Goal: Find contact information: Find contact information

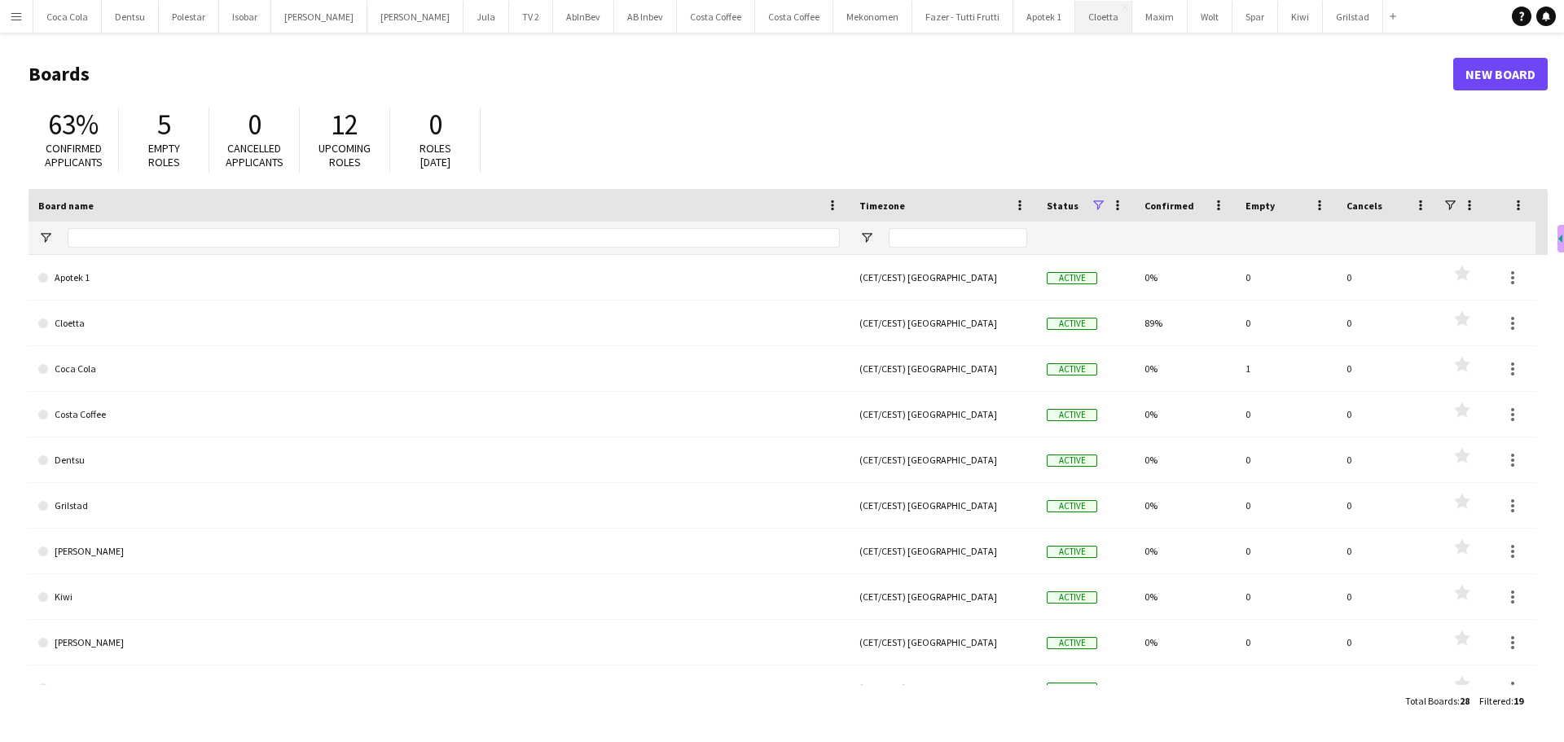
click at [1075, 15] on button "Cloetta Close" at bounding box center [1103, 17] width 57 height 32
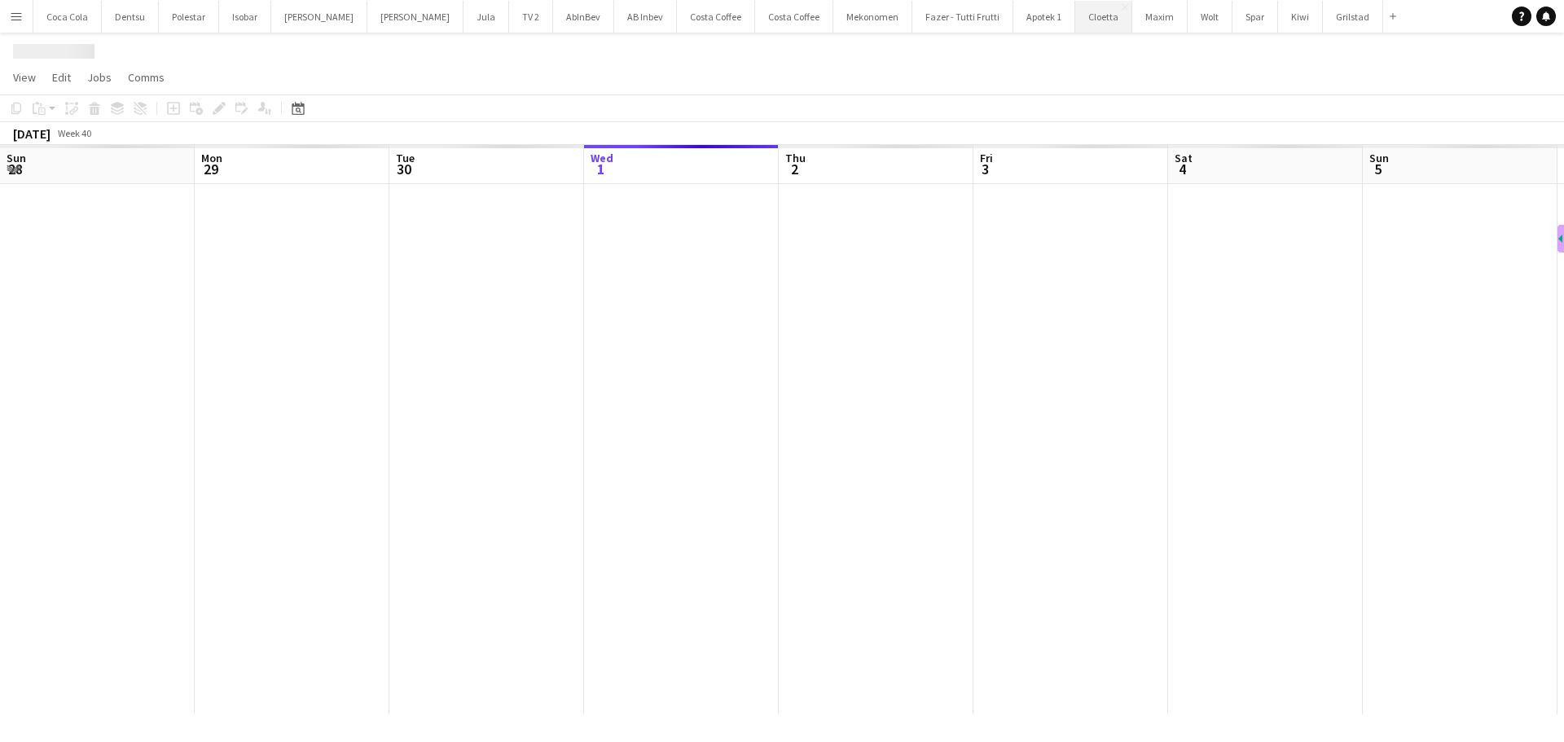
scroll to position [0, 389]
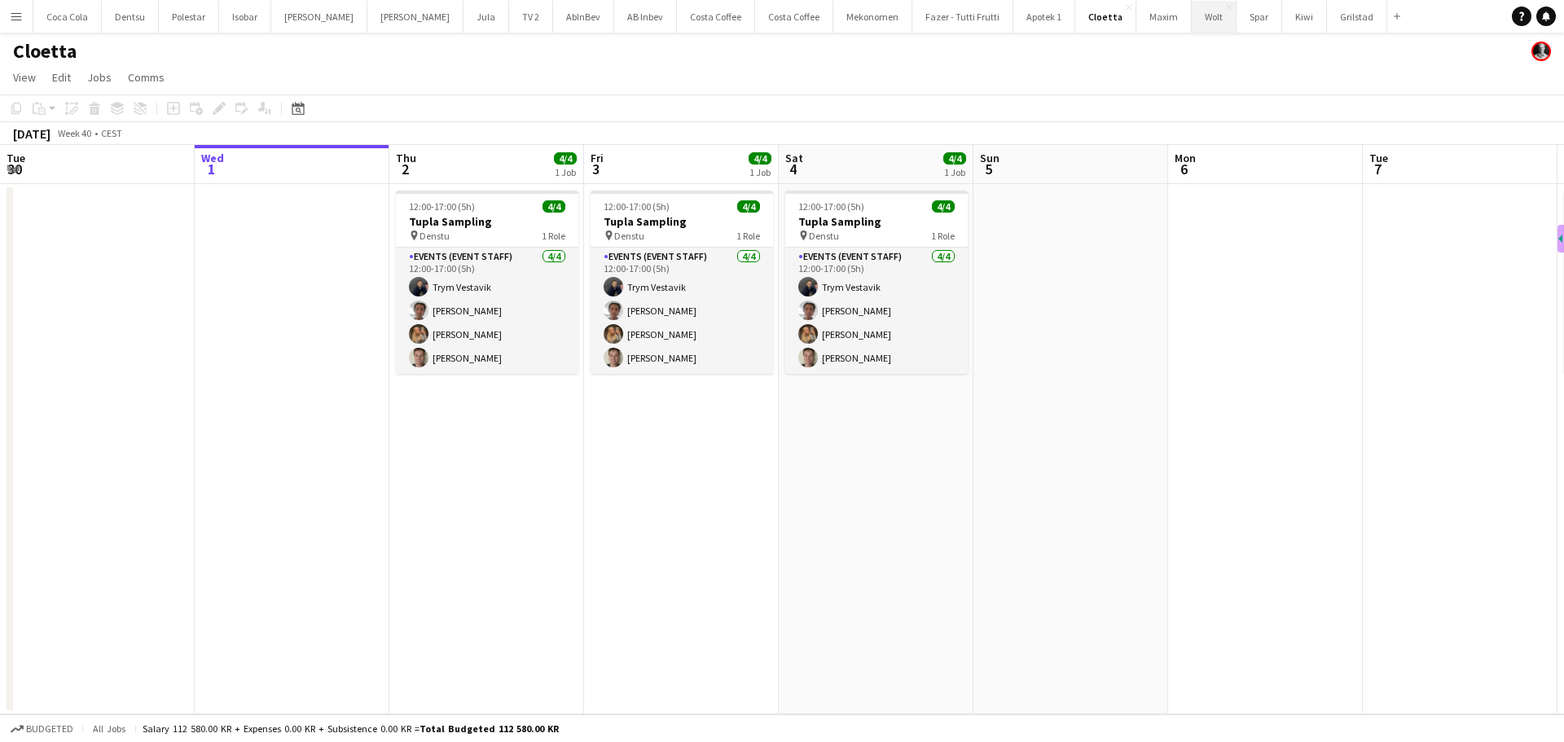
click at [1192, 24] on button "Wolt Close" at bounding box center [1214, 17] width 45 height 32
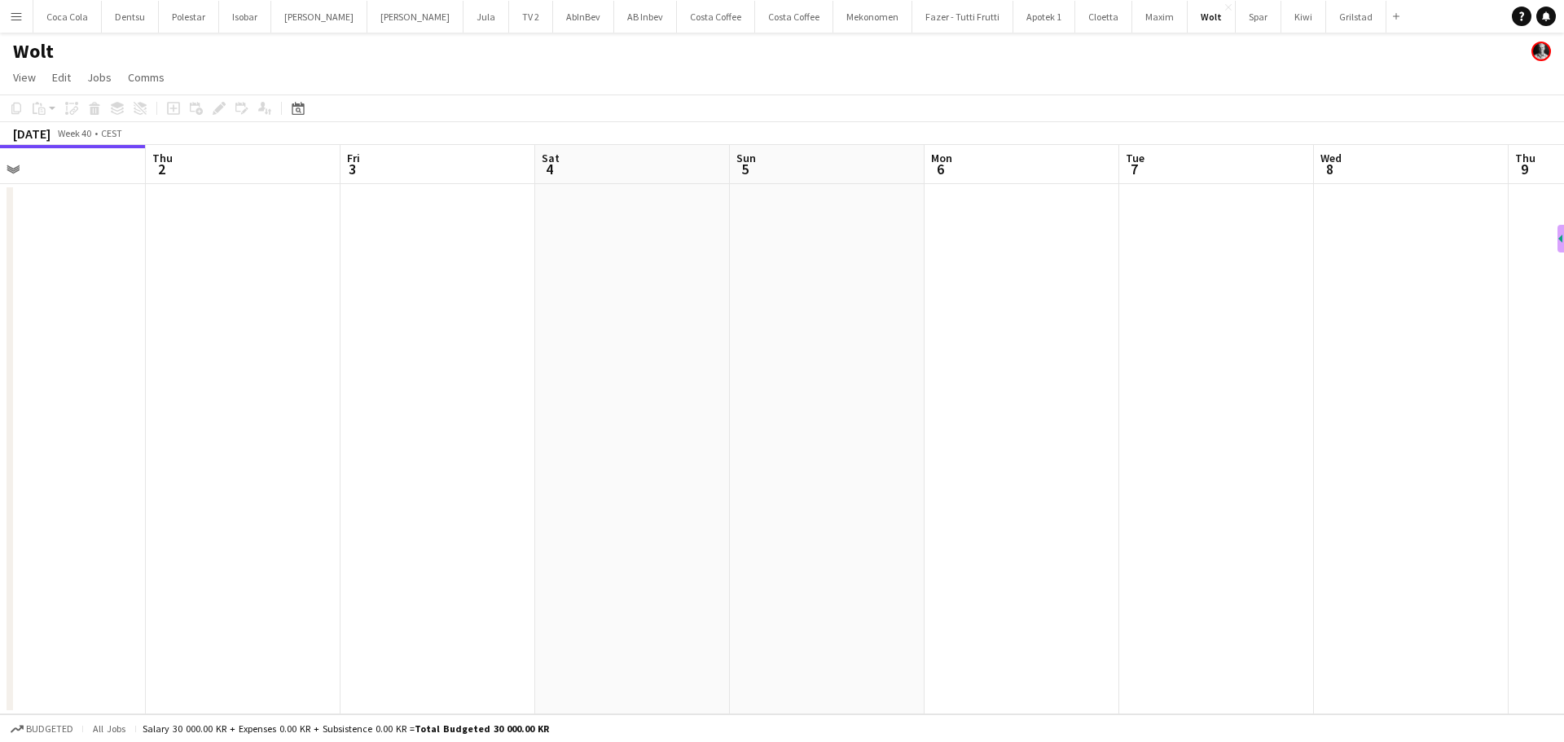
drag, startPoint x: 1009, startPoint y: 290, endPoint x: 370, endPoint y: 301, distance: 638.9
click at [490, 295] on app-calendar-viewport "Sun 28 Mon 29 Tue 30 Wed 1 Thu 2 Fri 3 Sat 4 Sun 5 Mon 6 Tue 7 Wed 8 Thu 9 Fri …" at bounding box center [782, 430] width 1564 height 570
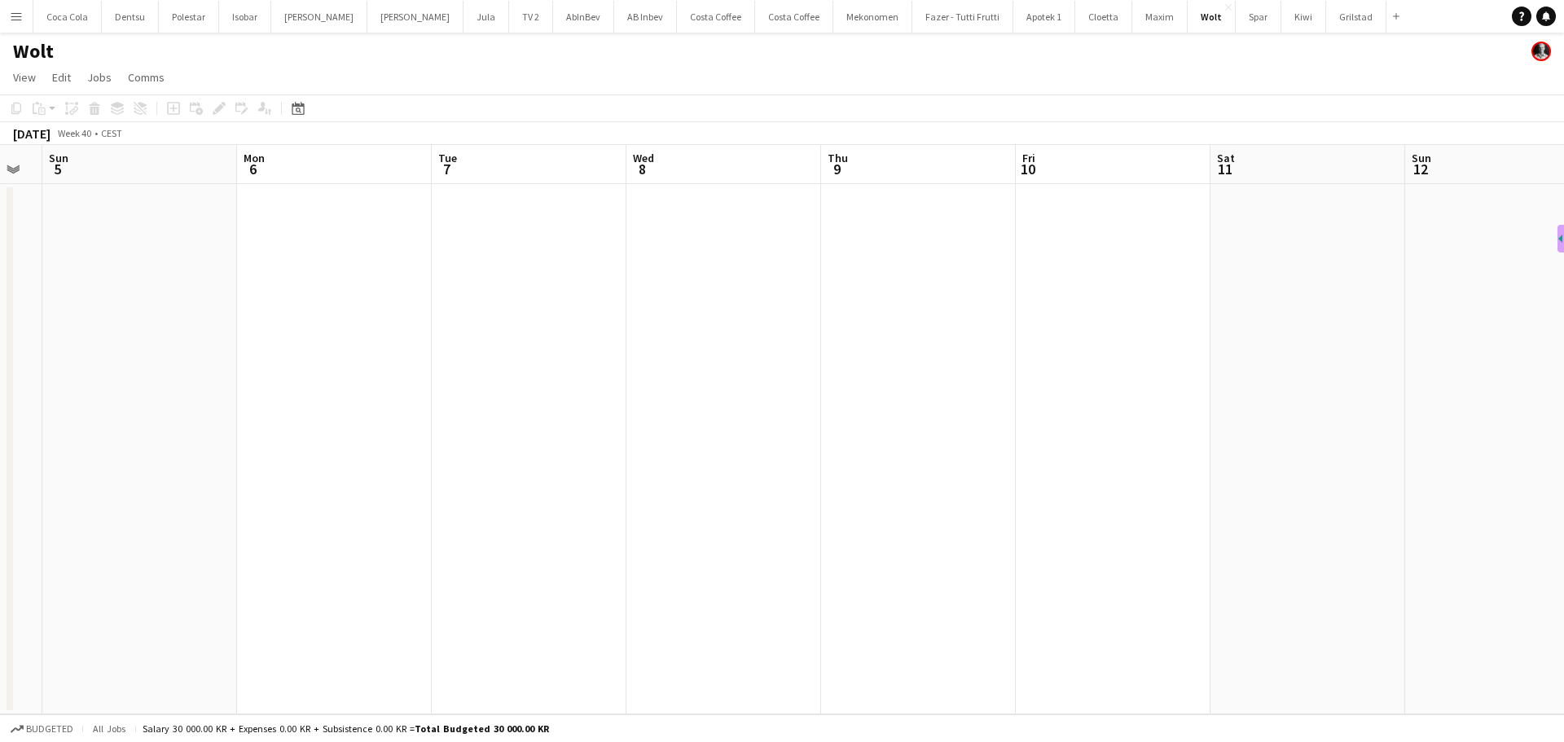
drag, startPoint x: 981, startPoint y: 308, endPoint x: 387, endPoint y: 336, distance: 594.6
click at [405, 336] on app-calendar-viewport "Thu 2 Fri 3 Sat 4 Sun 5 Mon 6 Tue 7 Wed 8 Thu 9 Fri 10 Sat 11 Sun 12 Mon 13 Tue…" at bounding box center [782, 430] width 1564 height 570
drag, startPoint x: 962, startPoint y: 335, endPoint x: 562, endPoint y: 372, distance: 401.7
click at [576, 372] on app-calendar-viewport "Fri 3 Sat 4 Sun 5 Mon 6 Tue 7 Wed 8 Thu 9 Fri 10 Sat 11 Sun 12 Mon 13 Tue 14 We…" at bounding box center [782, 430] width 1564 height 570
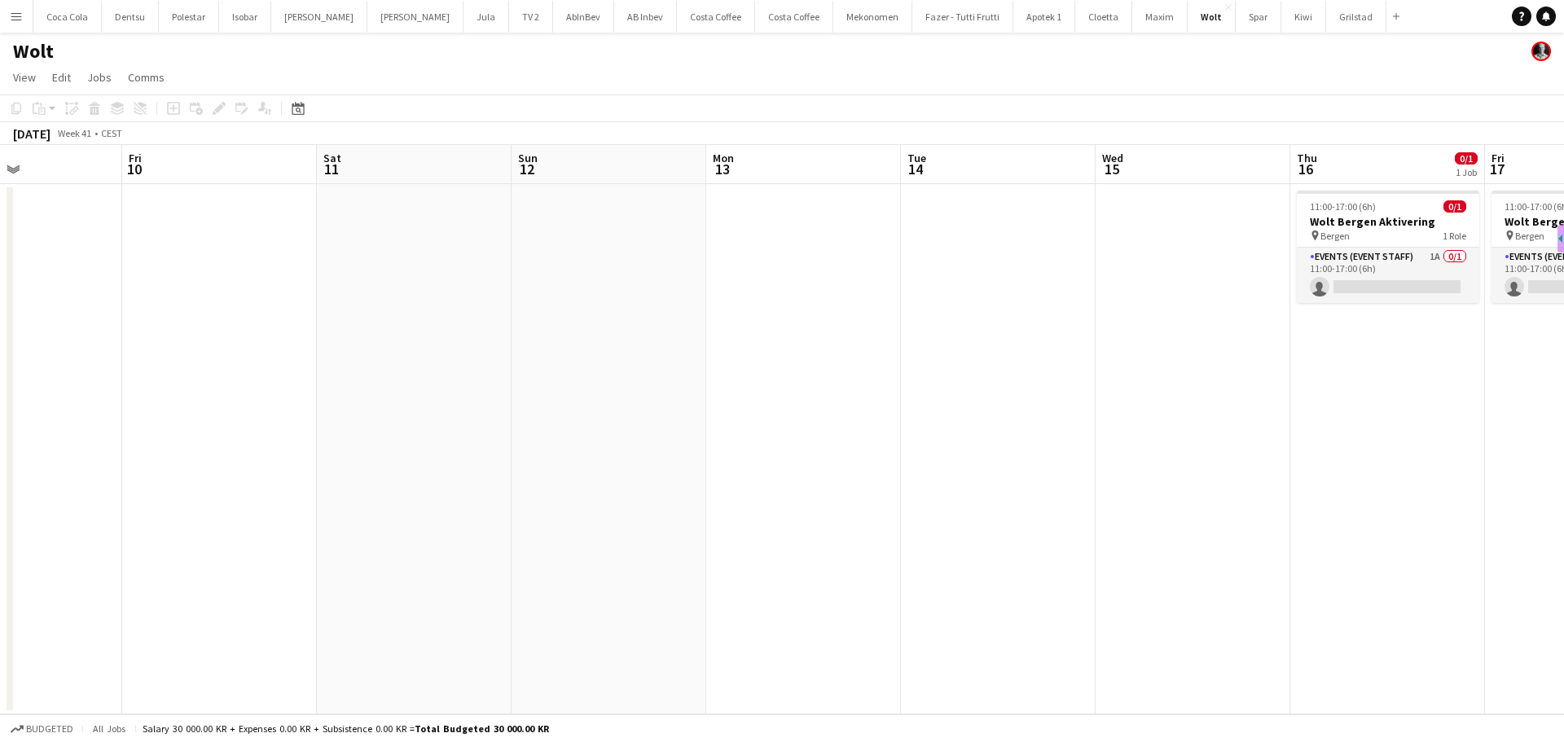
drag, startPoint x: 1006, startPoint y: 348, endPoint x: 463, endPoint y: 396, distance: 545.6
click at [463, 396] on app-calendar-viewport "Tue 7 Wed 8 Thu 9 Fri 10 Sat 11 Sun 12 Mon 13 Tue 14 Wed 15 Thu 16 0/1 1 Job Fr…" at bounding box center [782, 430] width 1564 height 570
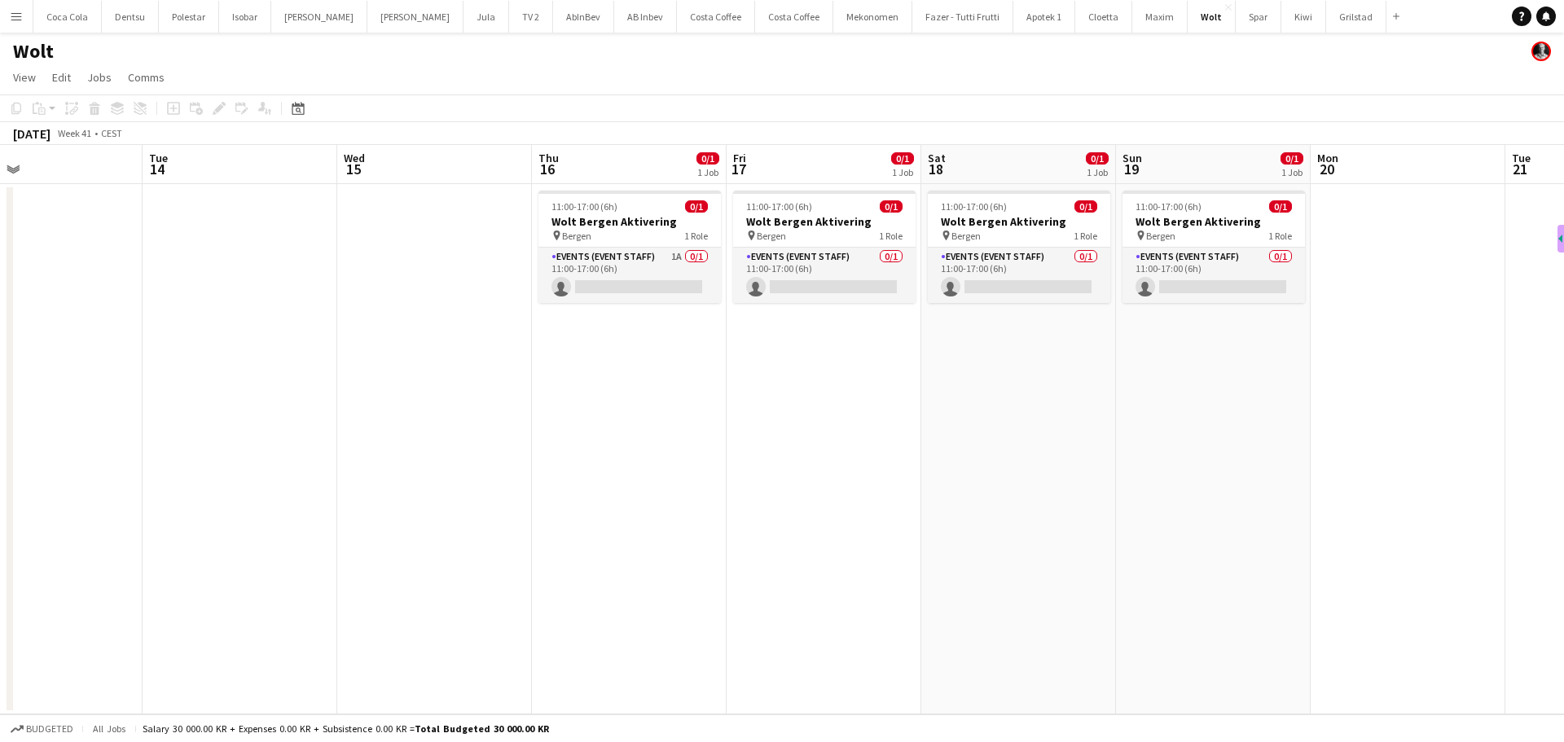
drag, startPoint x: 977, startPoint y: 363, endPoint x: 516, endPoint y: 384, distance: 461.6
click at [517, 384] on app-calendar-viewport "Fri 10 Sat 11 Sun 12 Mon 13 Tue 14 Wed 15 Thu 16 0/1 1 Job Fri 17 0/1 1 Job Sat…" at bounding box center [782, 430] width 1564 height 570
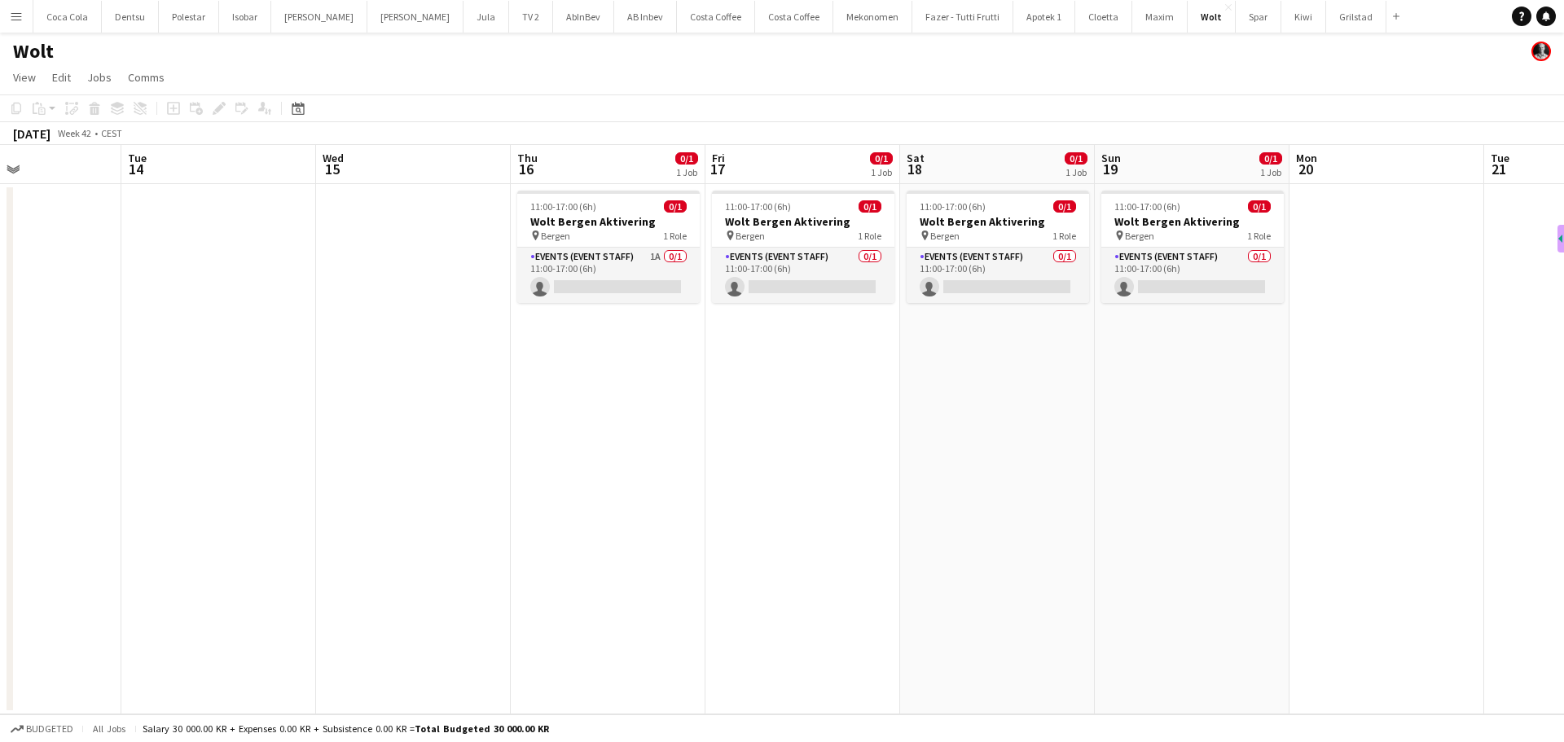
drag, startPoint x: 781, startPoint y: 358, endPoint x: 651, endPoint y: 374, distance: 130.6
click at [651, 374] on app-calendar-viewport "Fri 10 Sat 11 Sun 12 Mon 13 Tue 14 Wed 15 Thu 16 0/1 1 Job Fri 17 0/1 1 Job Sat…" at bounding box center [782, 430] width 1564 height 570
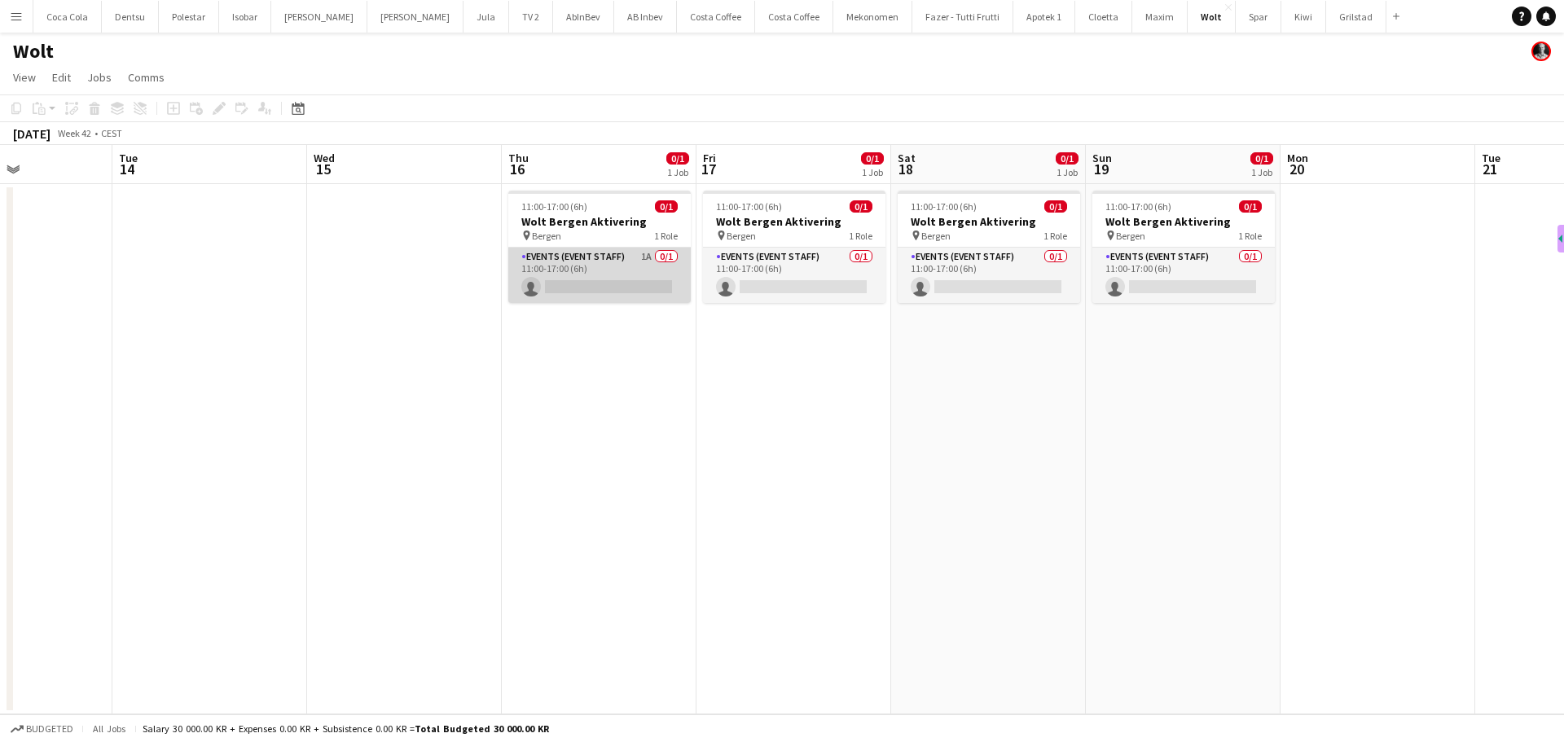
click at [646, 284] on app-card-role "Events (Event Staff) 1A 0/1 11:00-17:00 (6h) single-neutral-actions" at bounding box center [599, 275] width 183 height 55
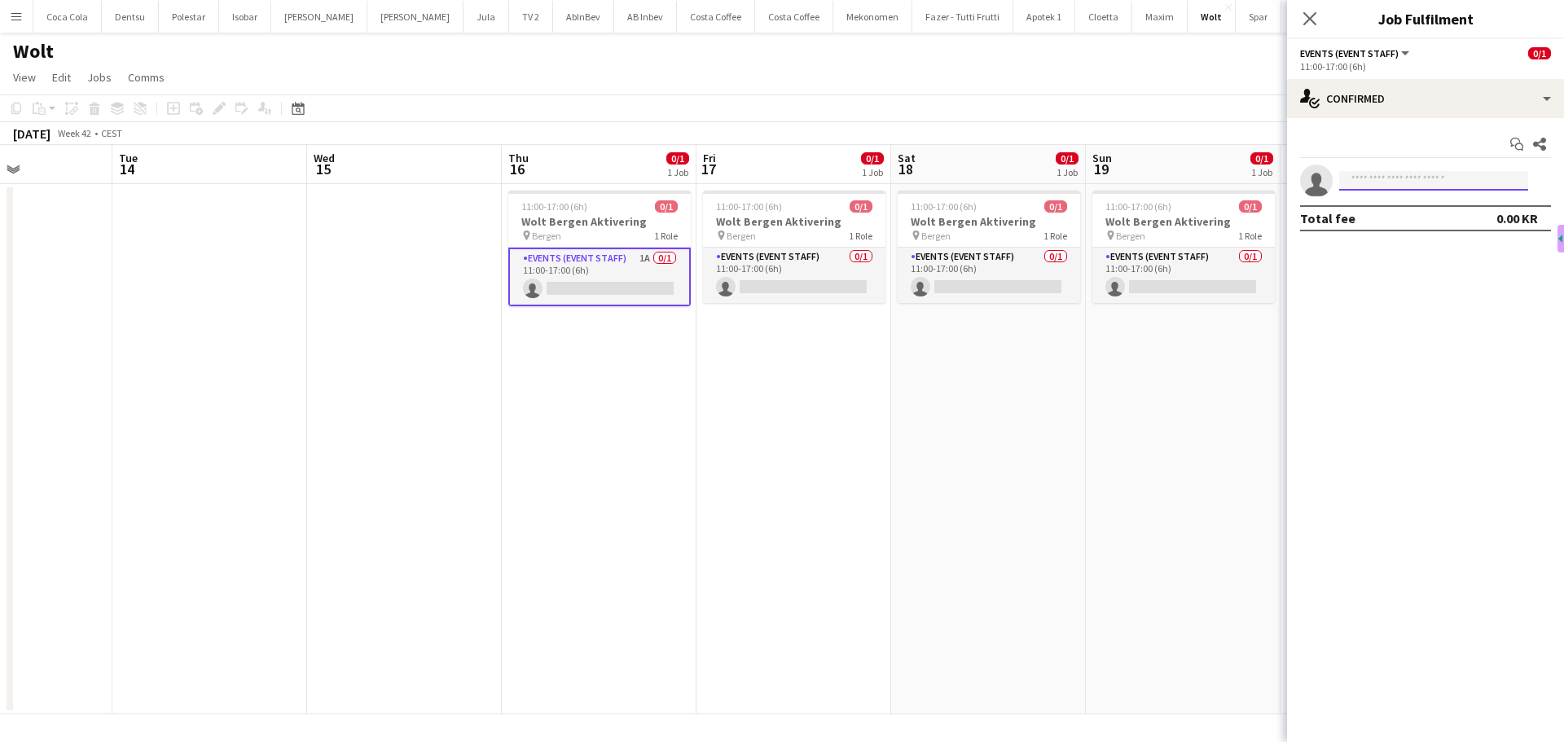
click at [1389, 183] on input at bounding box center [1433, 181] width 189 height 20
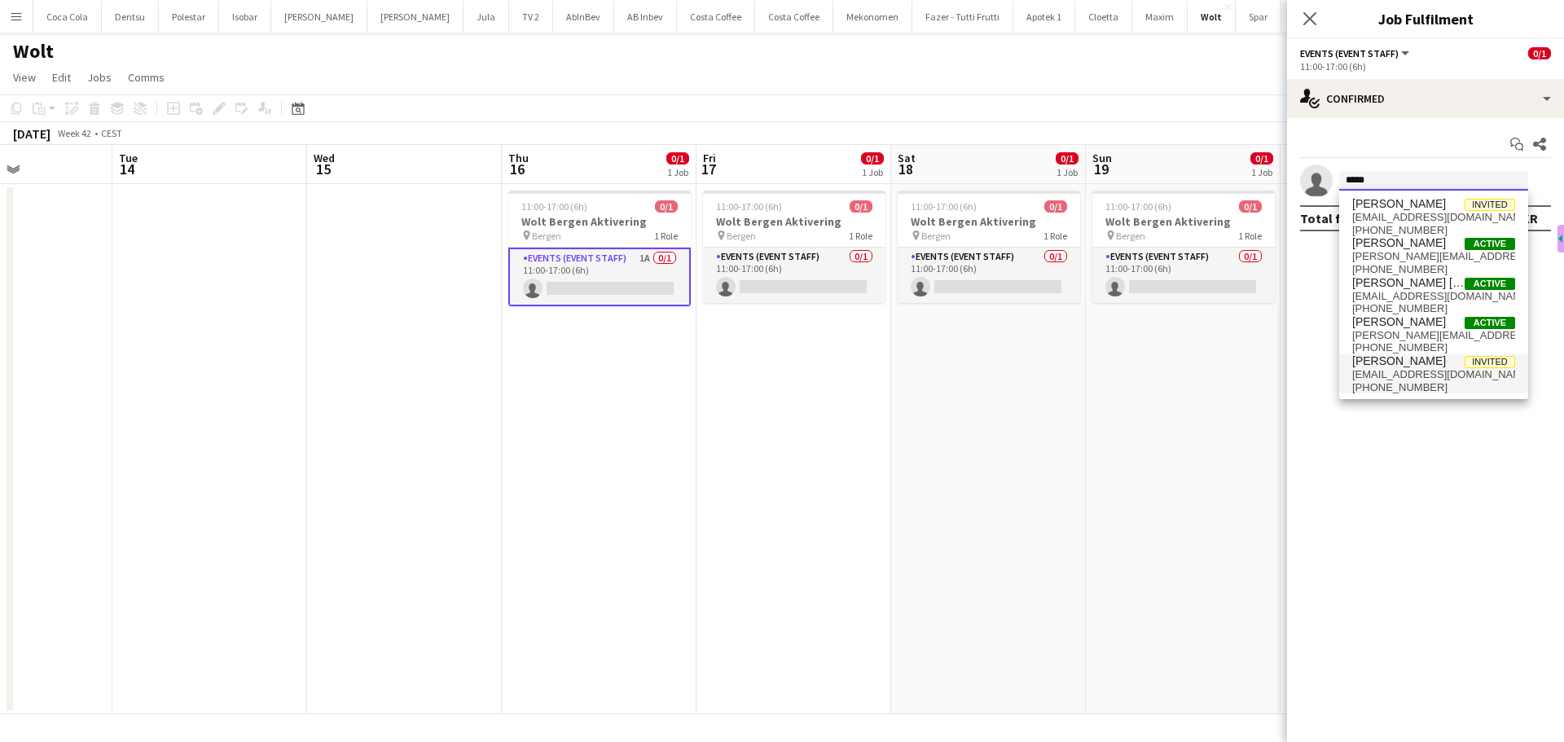
type input "*****"
click at [1401, 381] on span "[PHONE_NUMBER]" at bounding box center [1433, 387] width 163 height 13
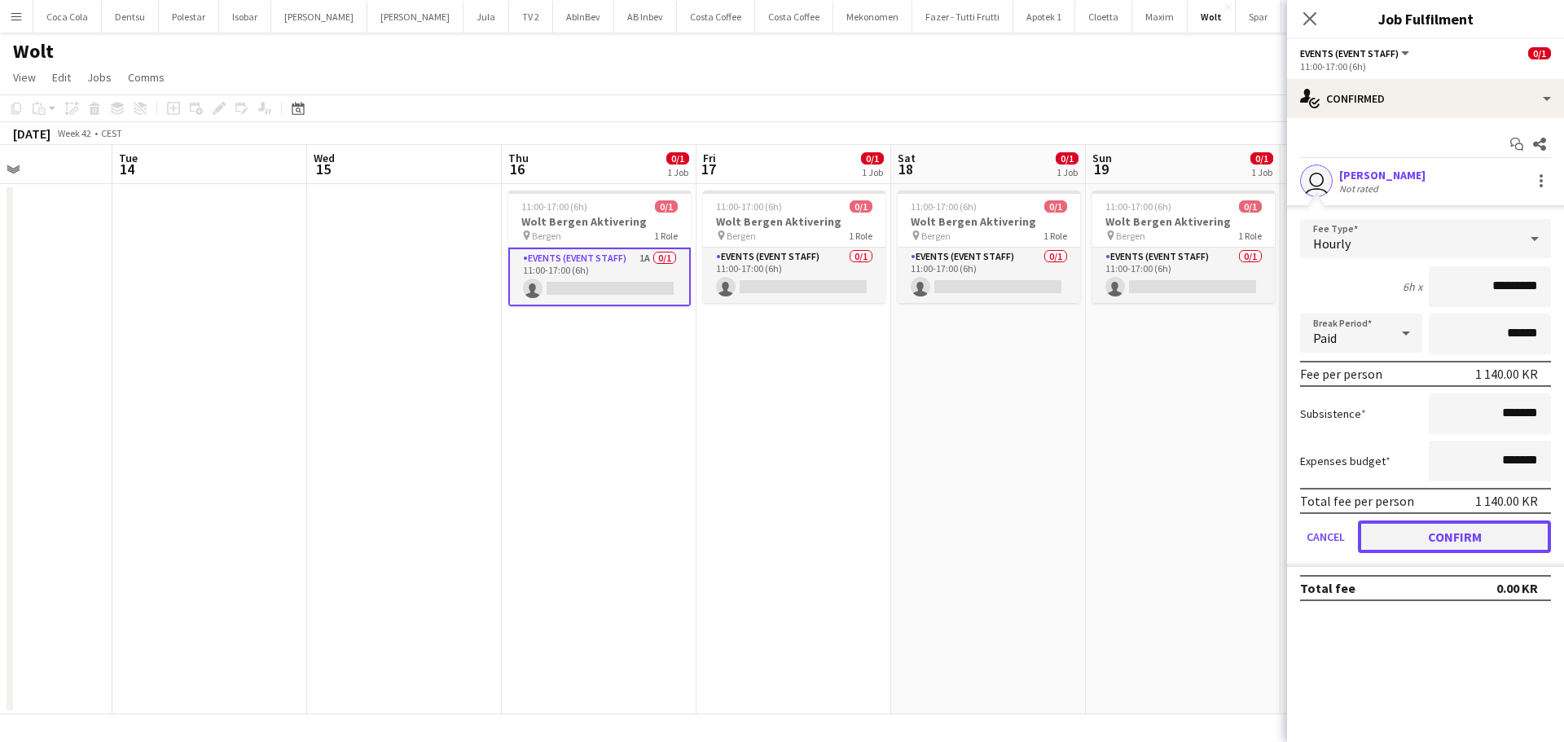
click at [1445, 543] on button "Confirm" at bounding box center [1454, 537] width 193 height 33
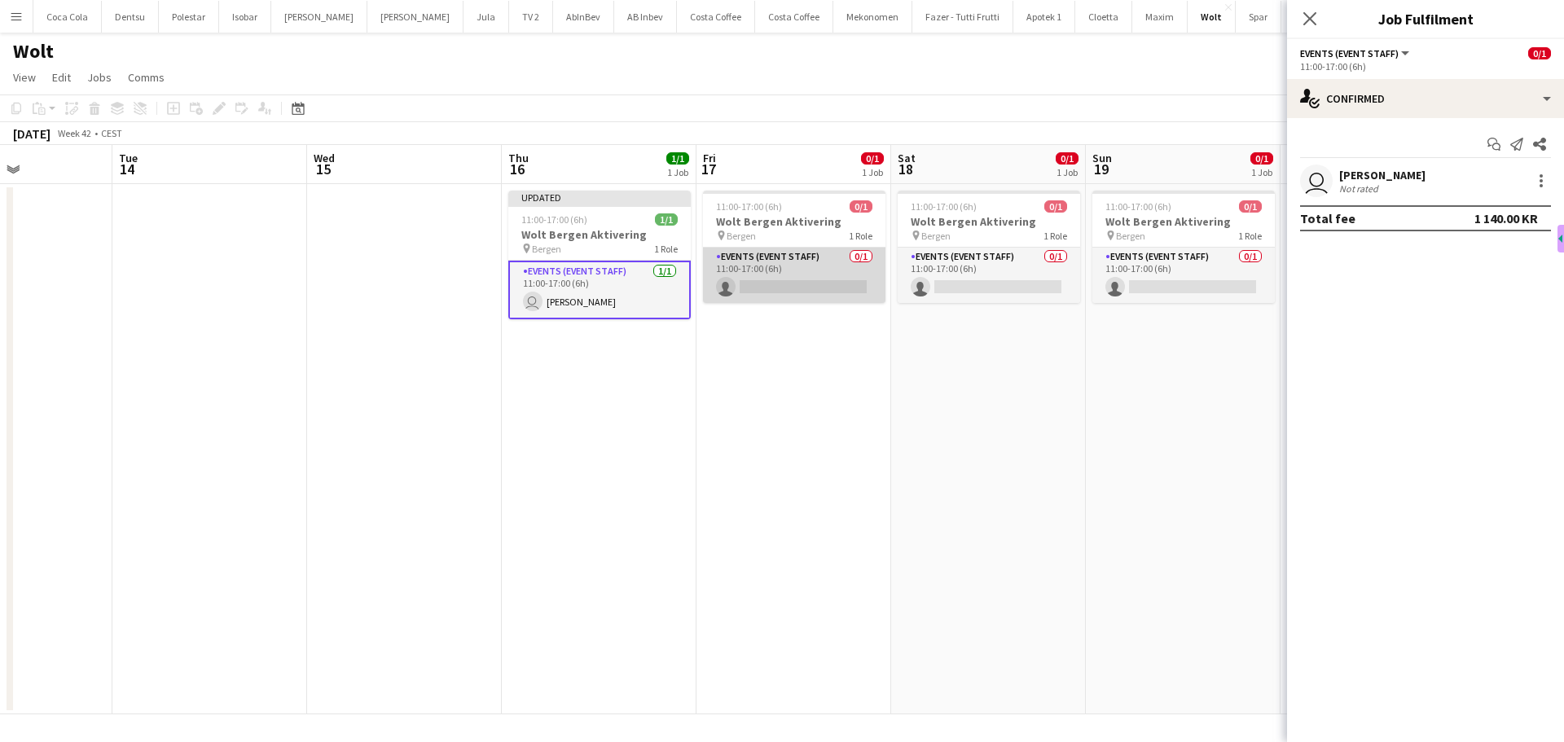
click at [799, 285] on app-card-role "Events (Event Staff) 0/1 11:00-17:00 (6h) single-neutral-actions" at bounding box center [794, 275] width 183 height 55
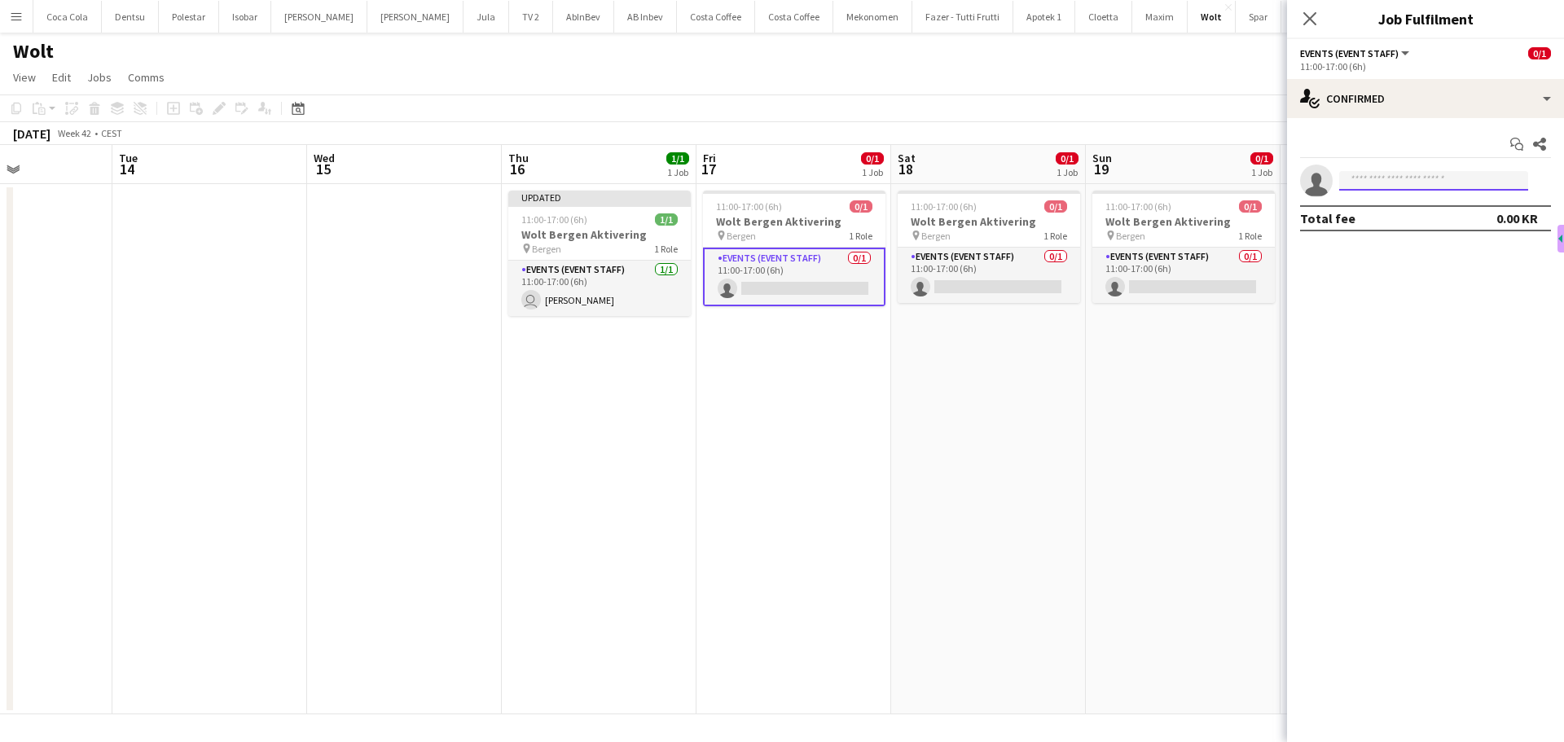
click at [1382, 178] on input at bounding box center [1433, 181] width 189 height 20
type input "******"
click at [1426, 224] on span "[PHONE_NUMBER]" at bounding box center [1433, 230] width 163 height 13
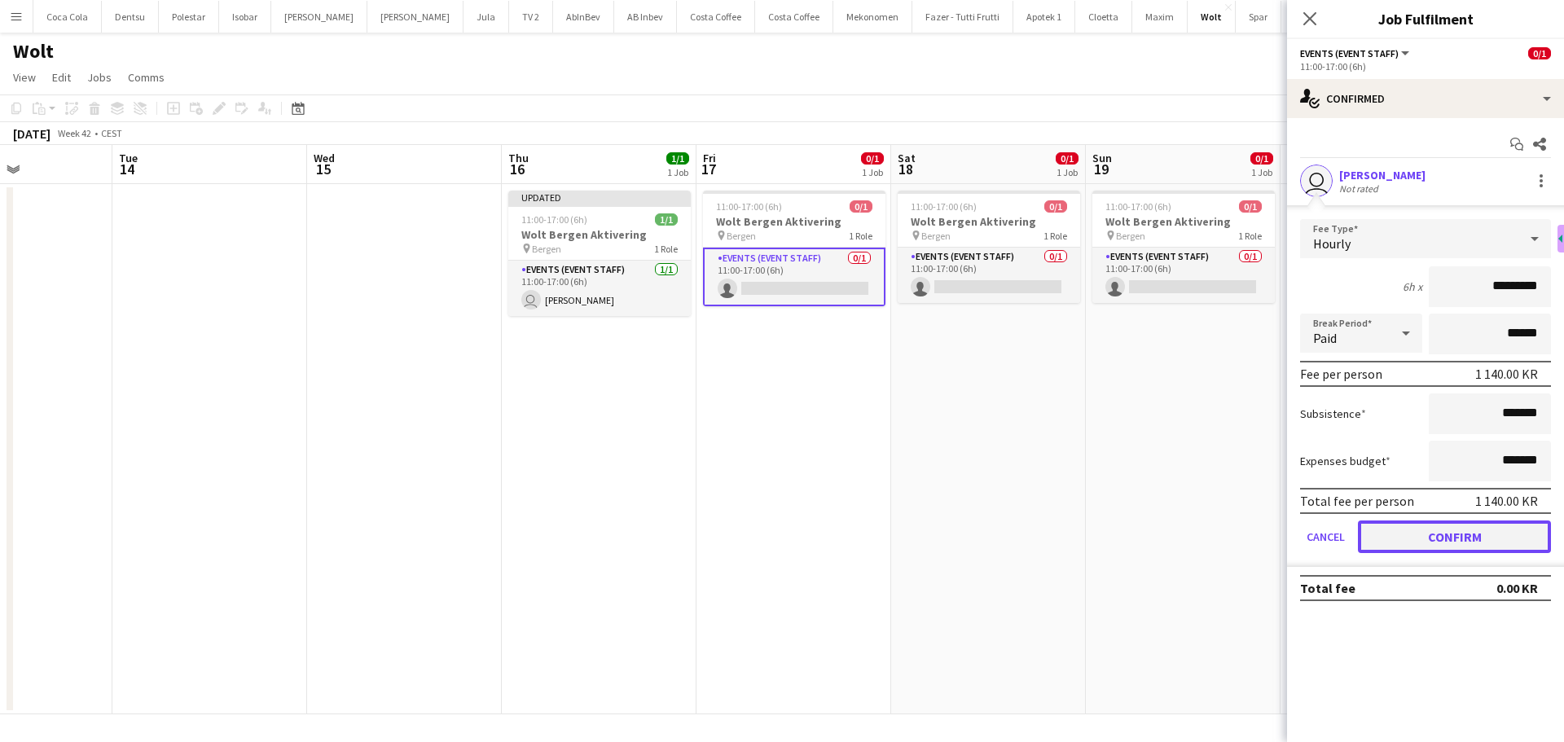
drag, startPoint x: 1476, startPoint y: 533, endPoint x: 1150, endPoint y: 336, distance: 380.5
click at [1476, 534] on button "Confirm" at bounding box center [1454, 537] width 193 height 33
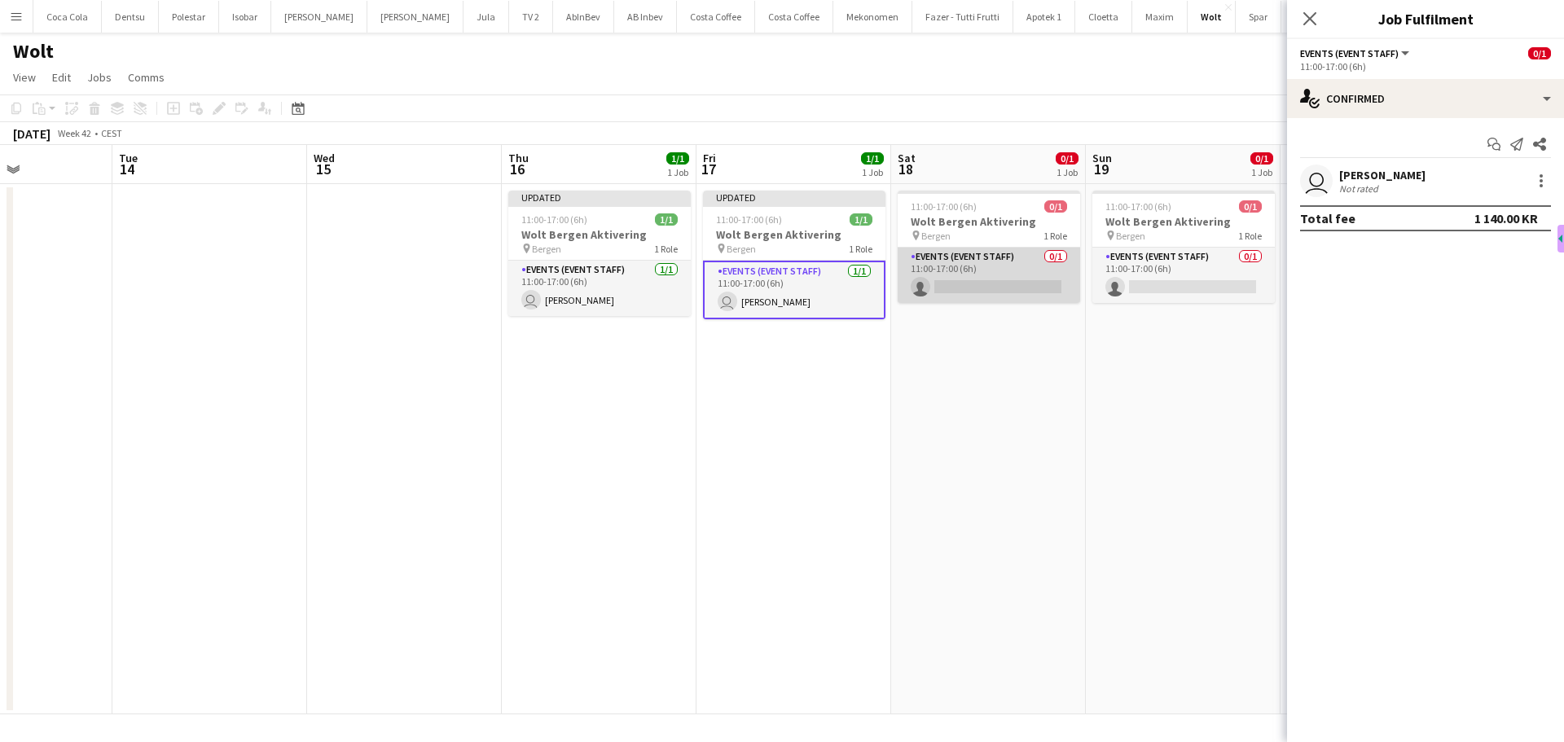
click at [1025, 268] on app-card-role "Events (Event Staff) 0/1 11:00-17:00 (6h) single-neutral-actions" at bounding box center [989, 275] width 183 height 55
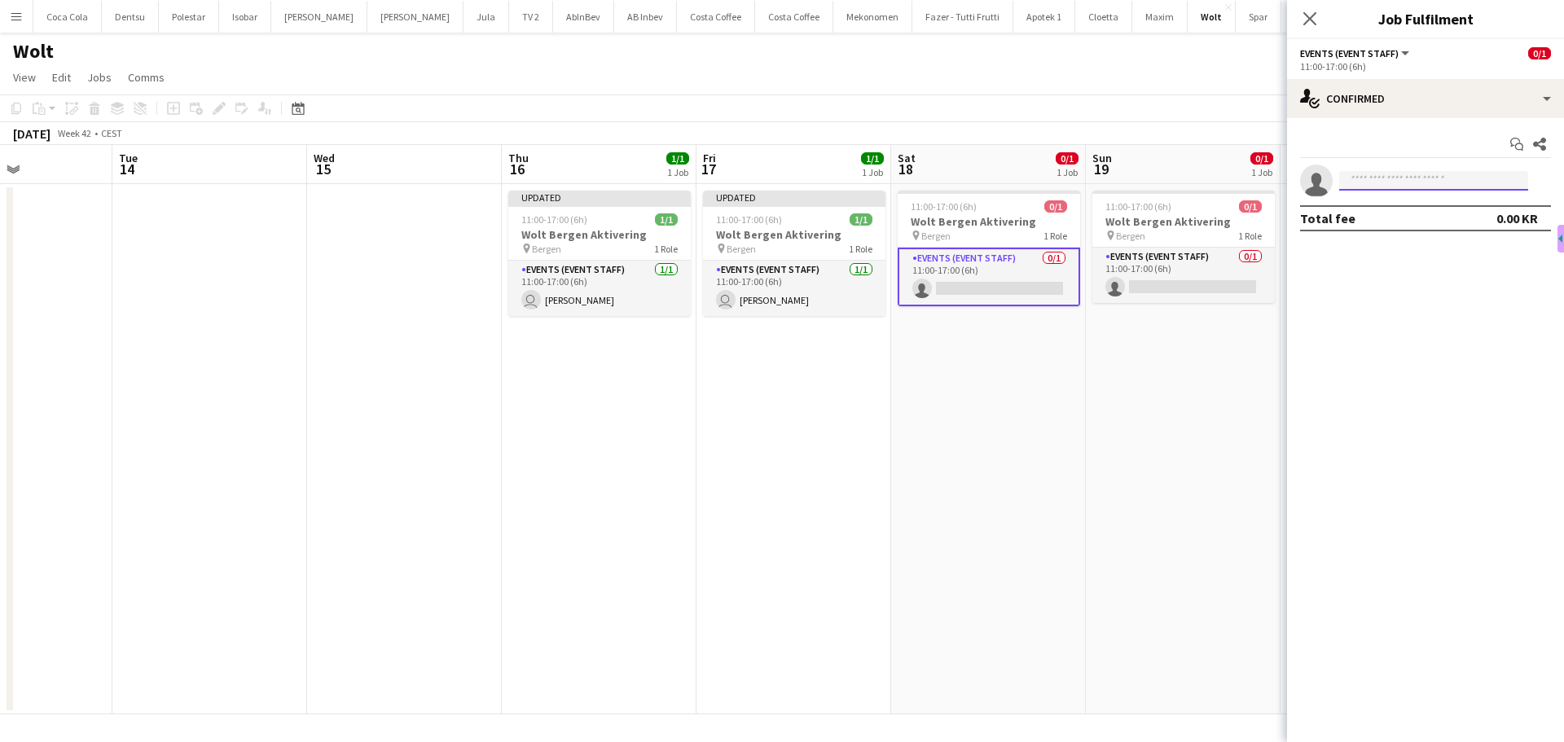
click at [1436, 179] on input at bounding box center [1433, 181] width 189 height 20
type input "****"
click at [1428, 209] on span "[PERSON_NAME]" at bounding box center [1399, 204] width 94 height 14
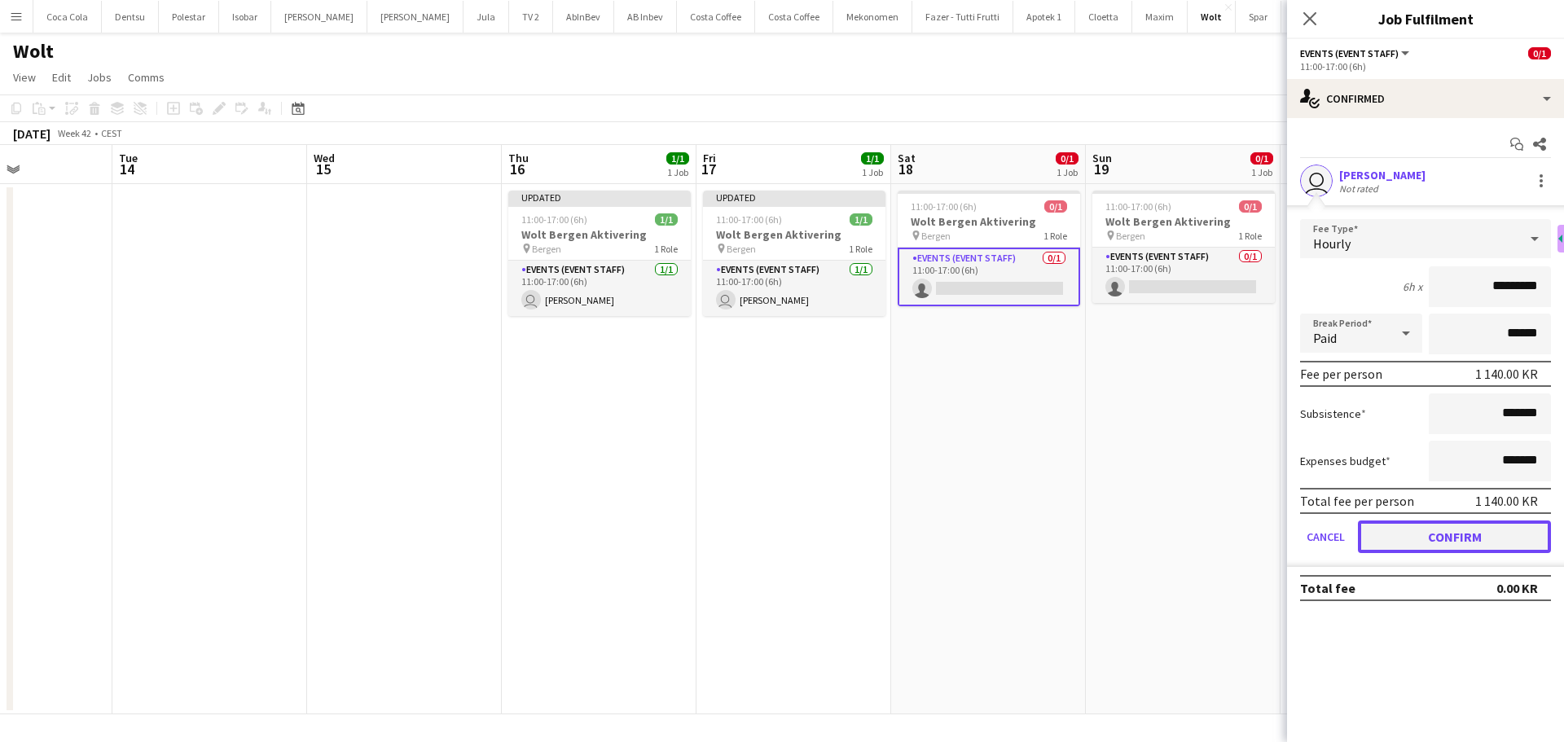
click at [1414, 528] on button "Confirm" at bounding box center [1454, 537] width 193 height 33
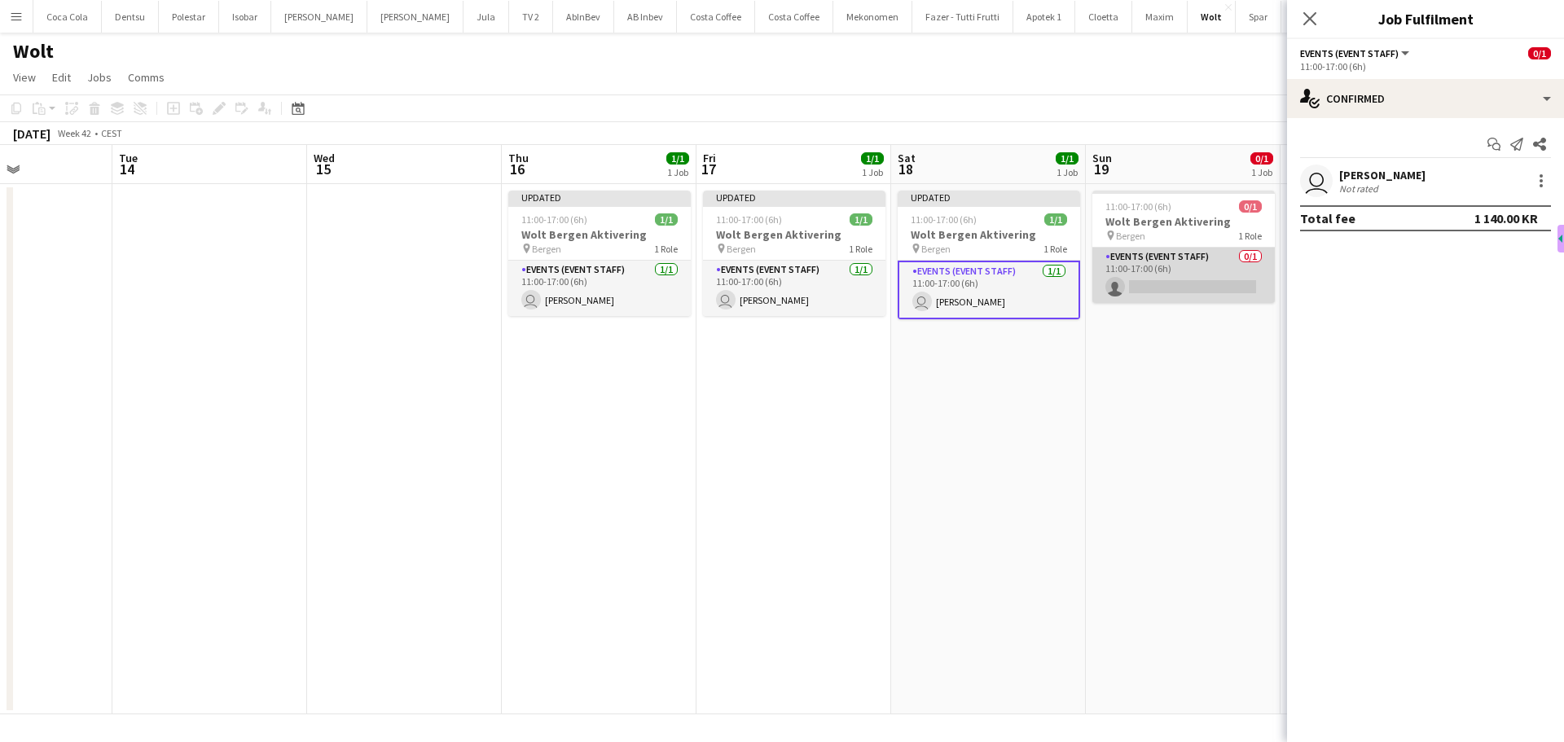
click at [1177, 290] on app-card-role "Events (Event Staff) 0/1 11:00-17:00 (6h) single-neutral-actions" at bounding box center [1184, 275] width 183 height 55
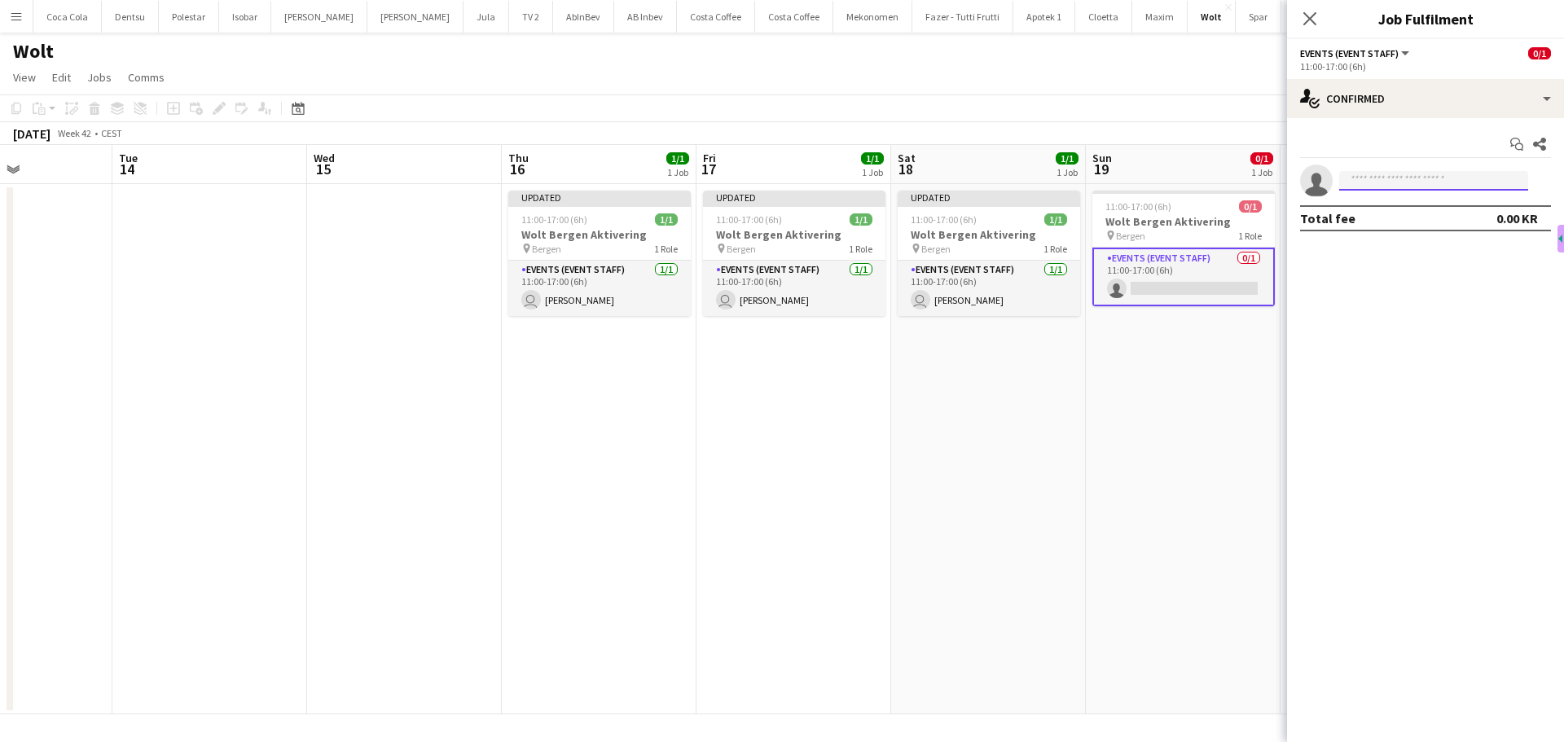
click at [1385, 178] on input at bounding box center [1433, 181] width 189 height 20
type input "****"
click at [1429, 225] on span "[PHONE_NUMBER]" at bounding box center [1433, 230] width 163 height 13
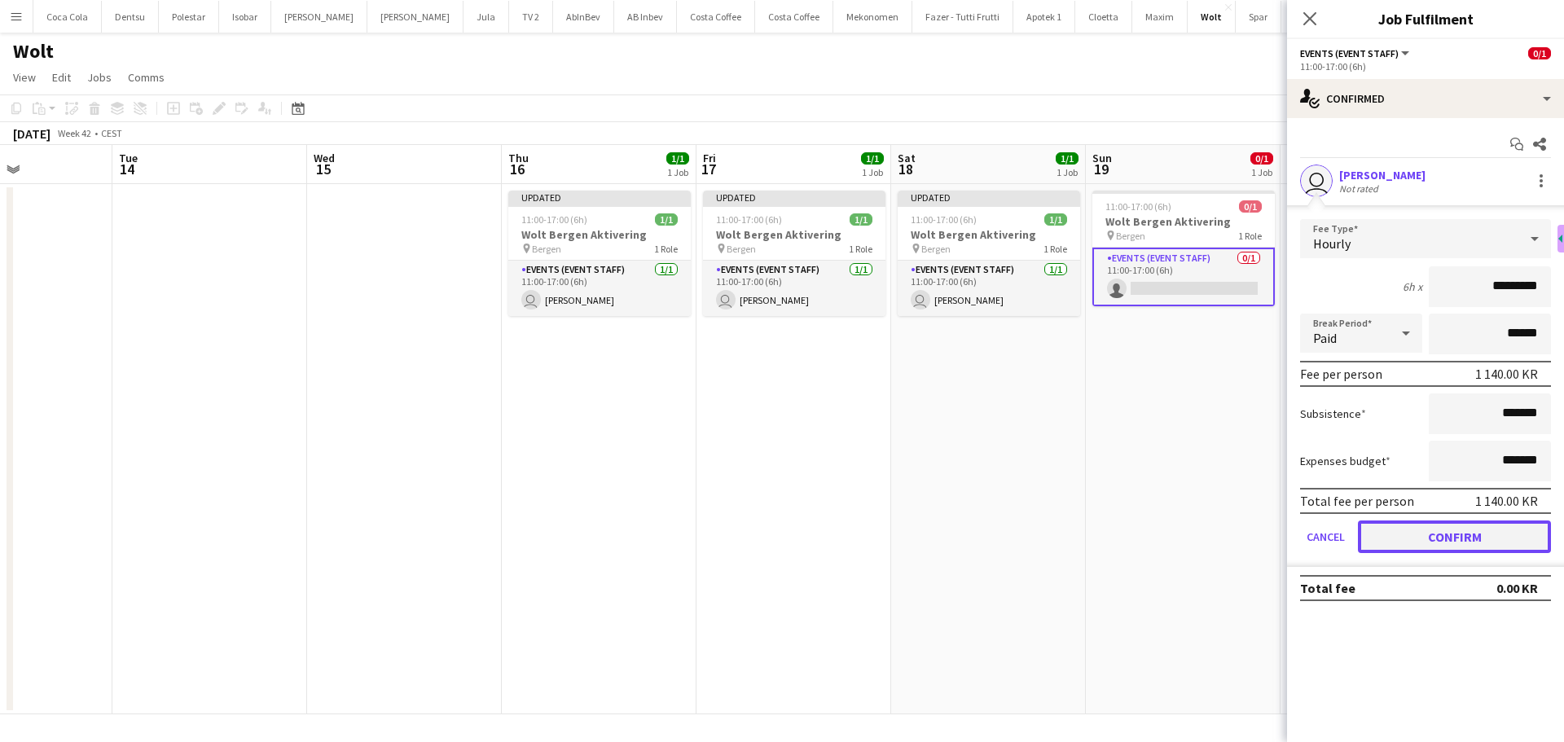
click at [1458, 529] on button "Confirm" at bounding box center [1454, 537] width 193 height 33
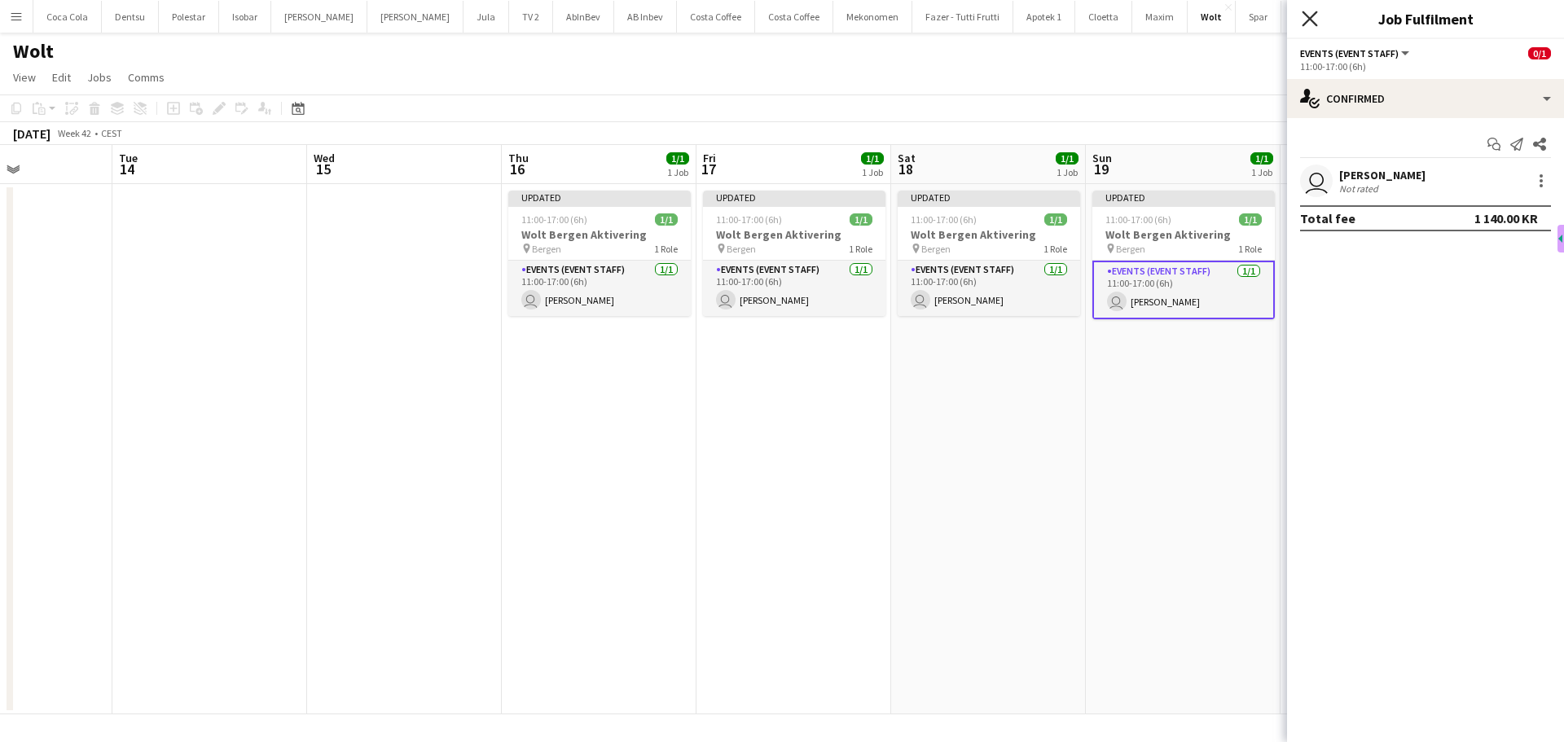
click at [1307, 15] on icon at bounding box center [1309, 18] width 15 height 15
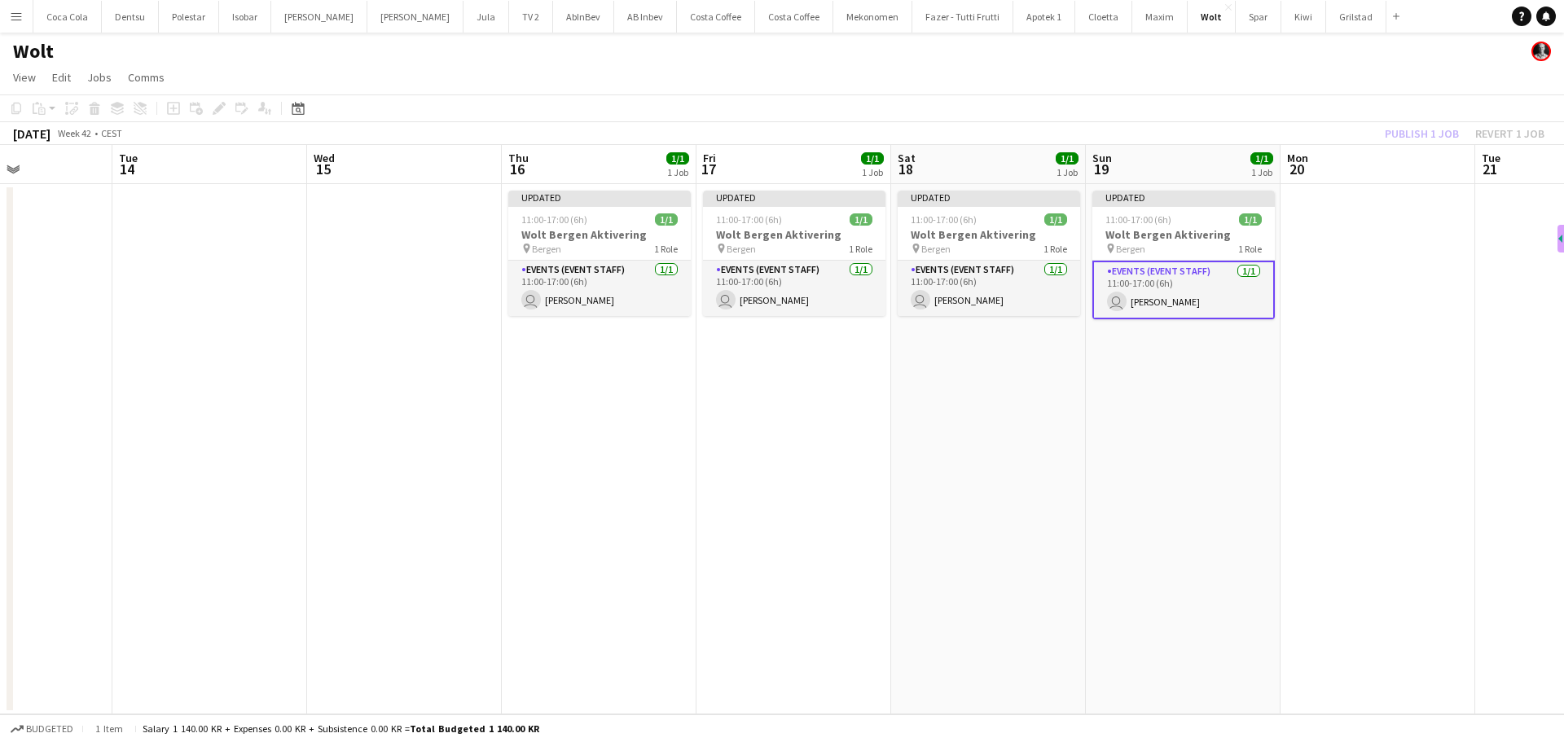
click at [1143, 564] on app-date-cell "Updated 11:00-17:00 (6h) 1/1 Wolt Bergen Aktivering pin Bergen 1 Role Events (E…" at bounding box center [1183, 449] width 195 height 530
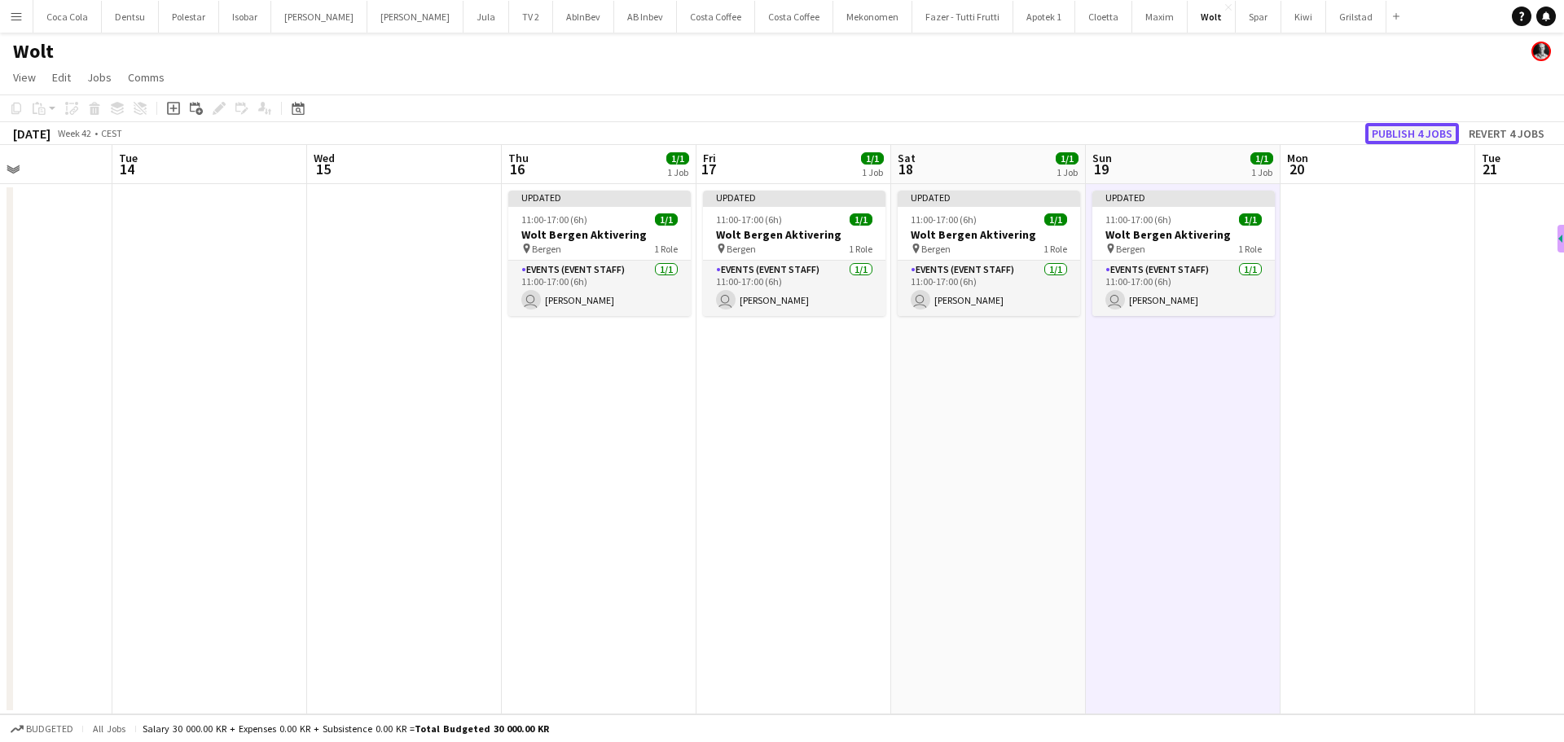
click at [1402, 134] on button "Publish 4 jobs" at bounding box center [1413, 133] width 94 height 21
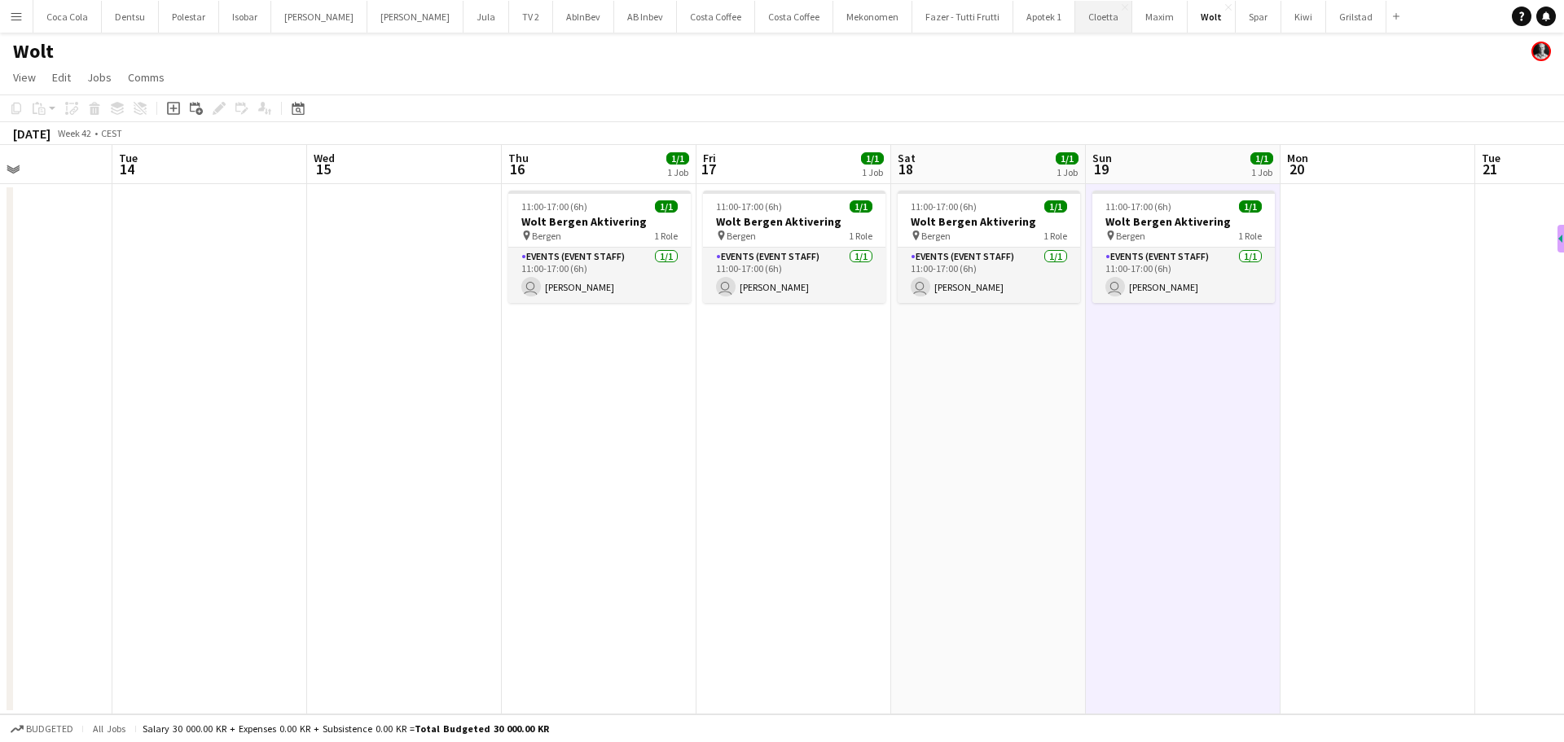
click at [1075, 28] on button "Cloetta Close" at bounding box center [1103, 17] width 57 height 32
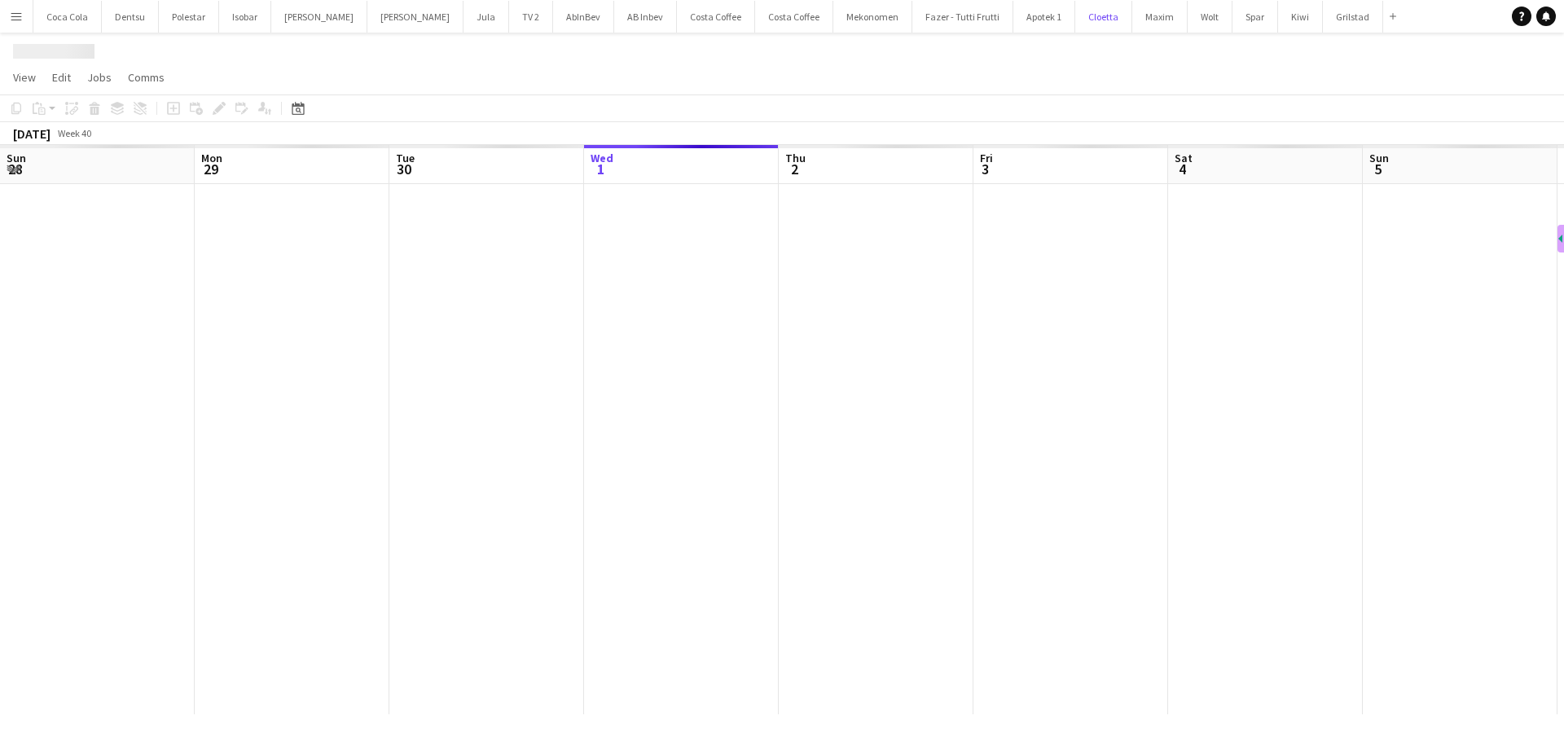
scroll to position [0, 389]
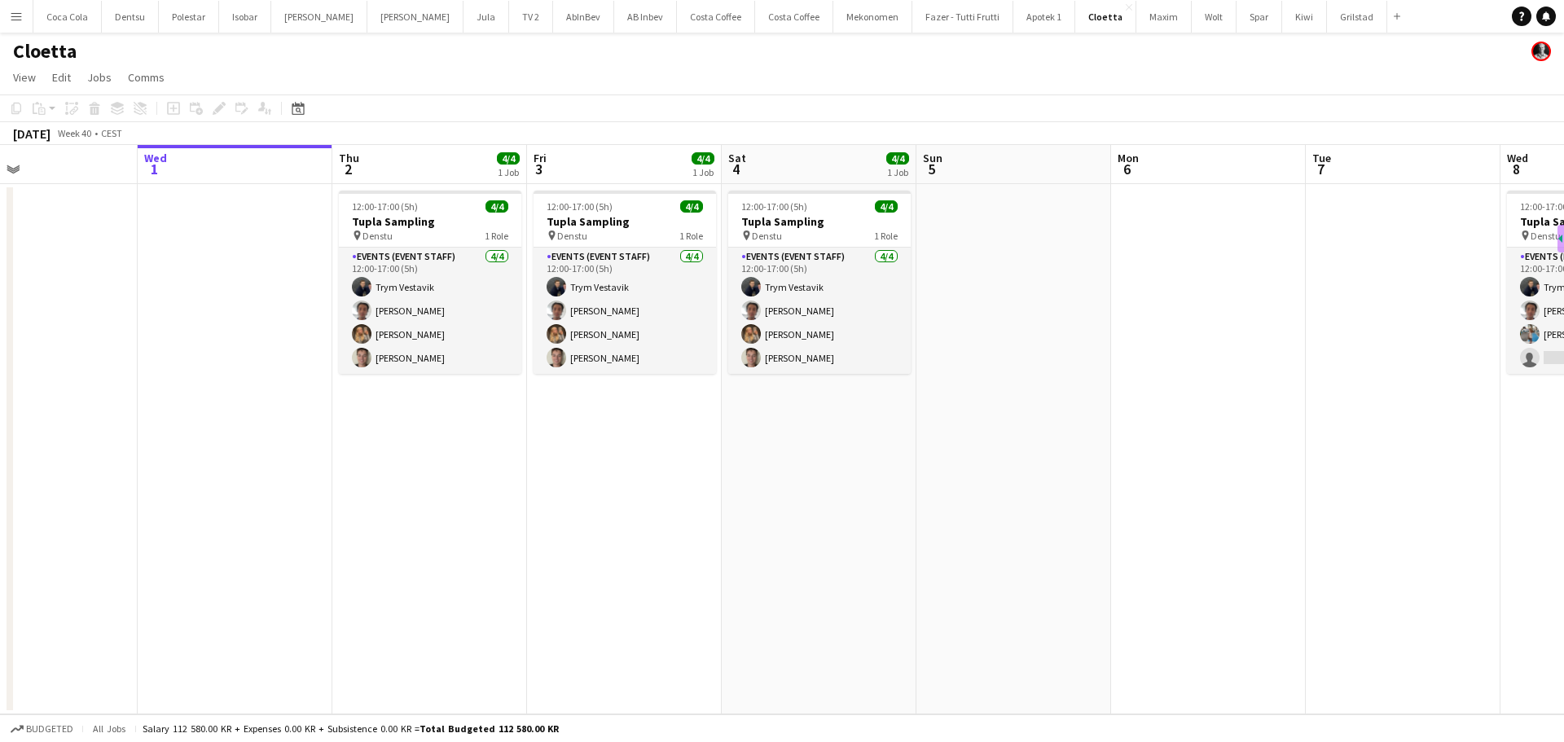
drag, startPoint x: 225, startPoint y: 380, endPoint x: 286, endPoint y: 354, distance: 66.4
click at [145, 390] on app-calendar-viewport "Sat 27 Sun 28 Mon 29 Tue 30 Wed 1 Thu 2 4/4 1 Job Fri 3 4/4 1 Job Sat 4 4/4 1 J…" at bounding box center [782, 430] width 1564 height 570
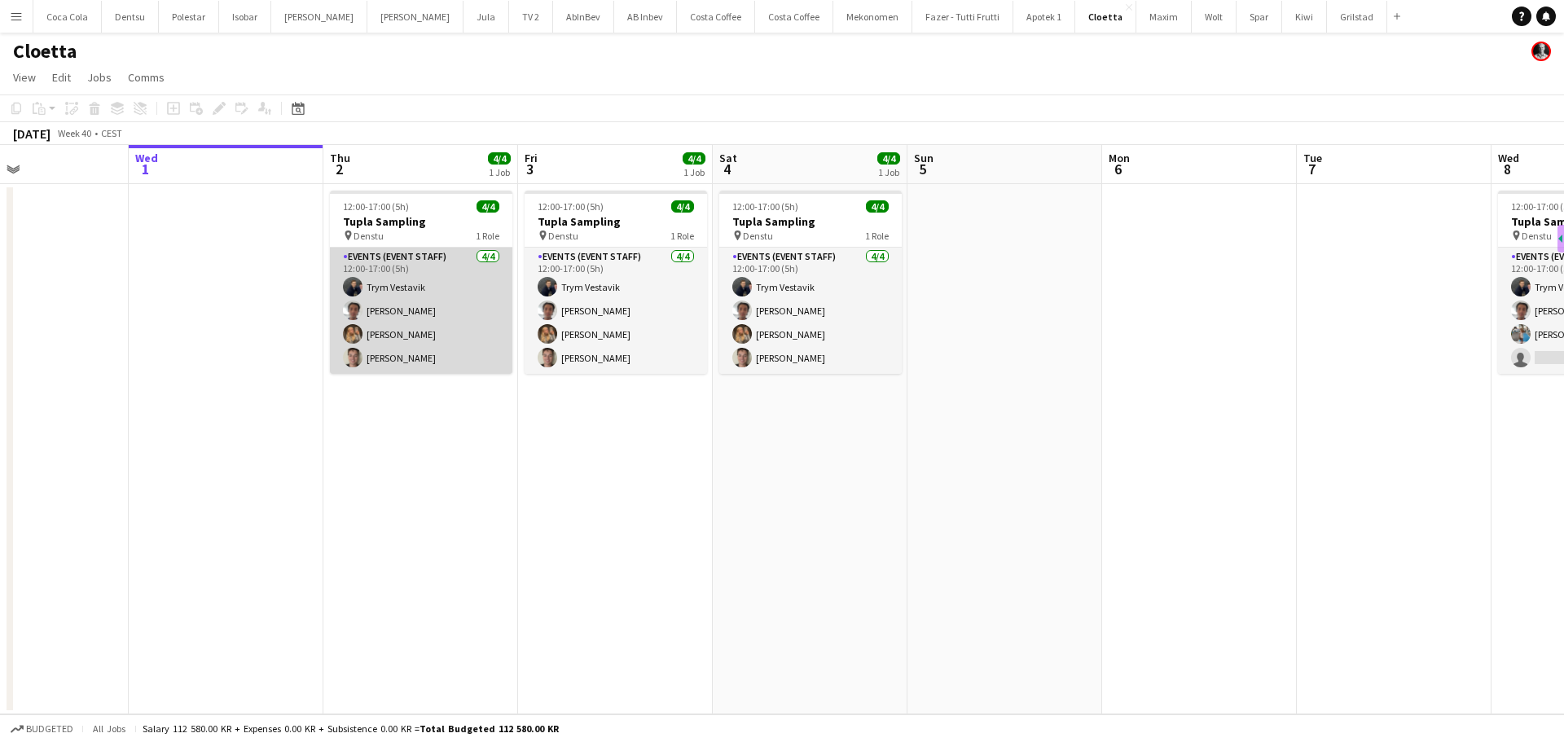
click at [400, 332] on app-card-role "Events (Event Staff) [DATE] 12:00-17:00 (5h) Trym Vestavik [PERSON_NAME] [PERSO…" at bounding box center [421, 311] width 183 height 126
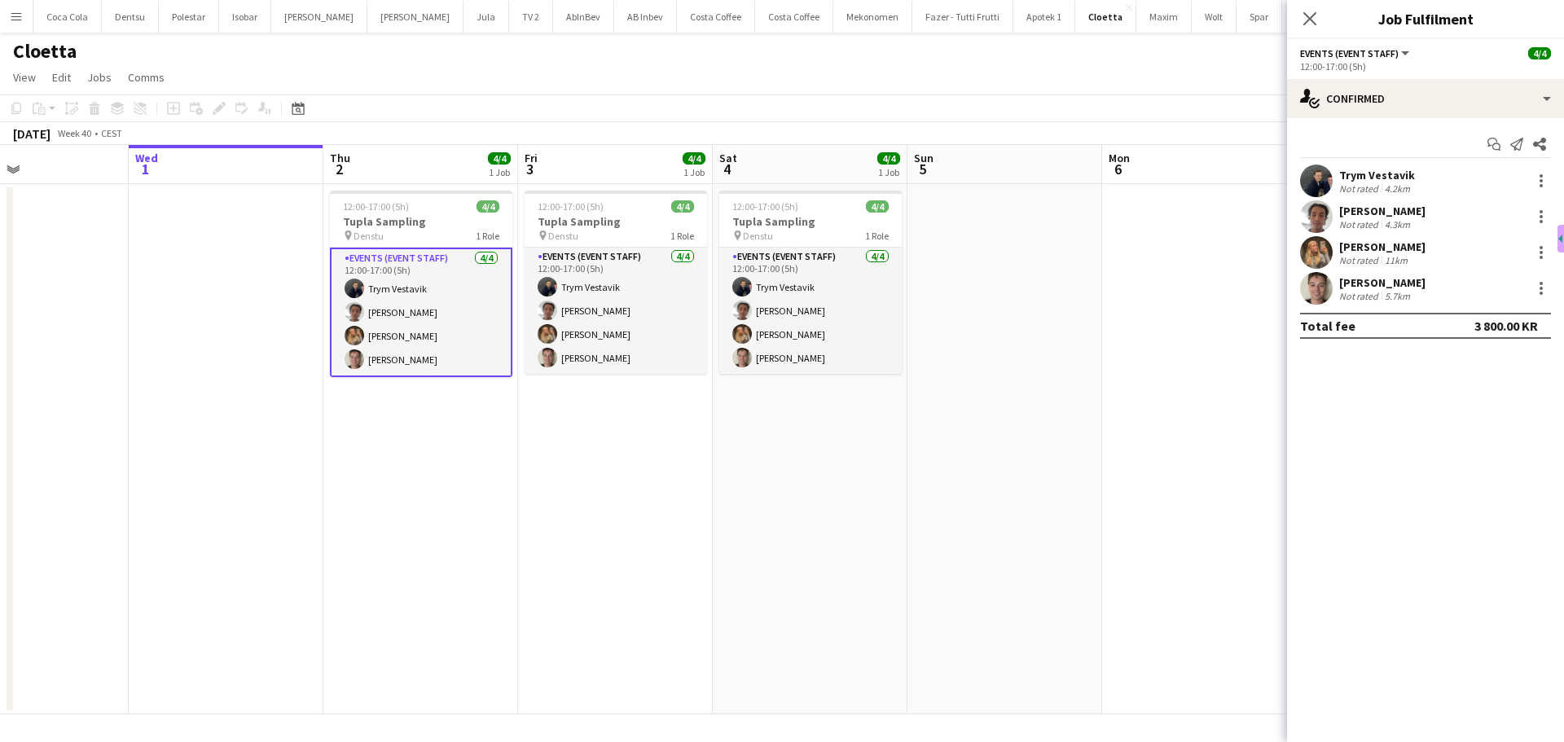
click at [1428, 172] on div "Trym Vestavik Not rated 4.2km" at bounding box center [1425, 181] width 277 height 33
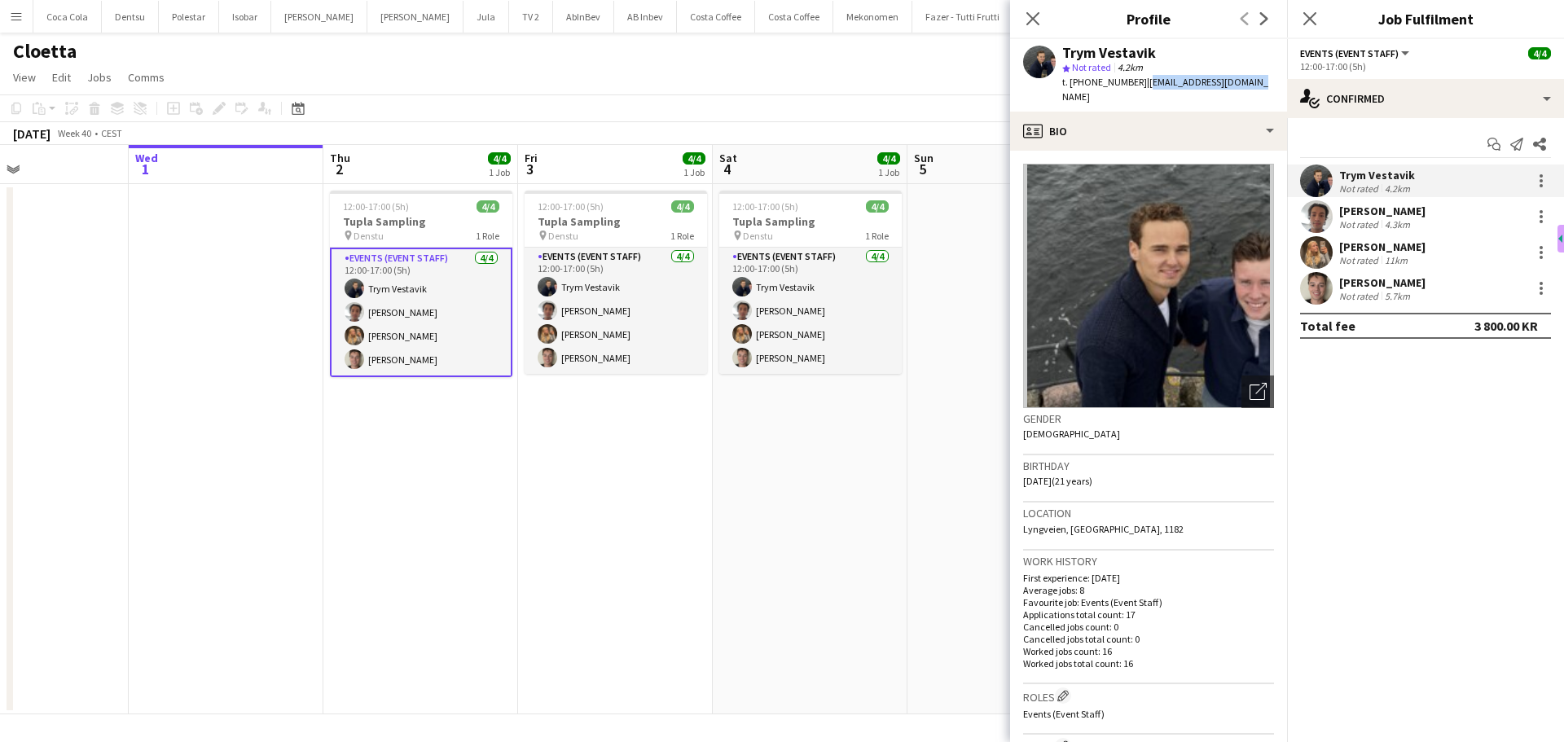
drag, startPoint x: 1241, startPoint y: 86, endPoint x: 1130, endPoint y: 91, distance: 110.9
click at [1130, 91] on div "Trym Vestavik star Not rated 4.2km t. [PHONE_NUMBER] | [EMAIL_ADDRESS][DOMAIN_N…" at bounding box center [1148, 75] width 277 height 73
copy span "[EMAIL_ADDRESS][DOMAIN_NAME]"
click at [1365, 221] on div "Not rated" at bounding box center [1360, 224] width 42 height 12
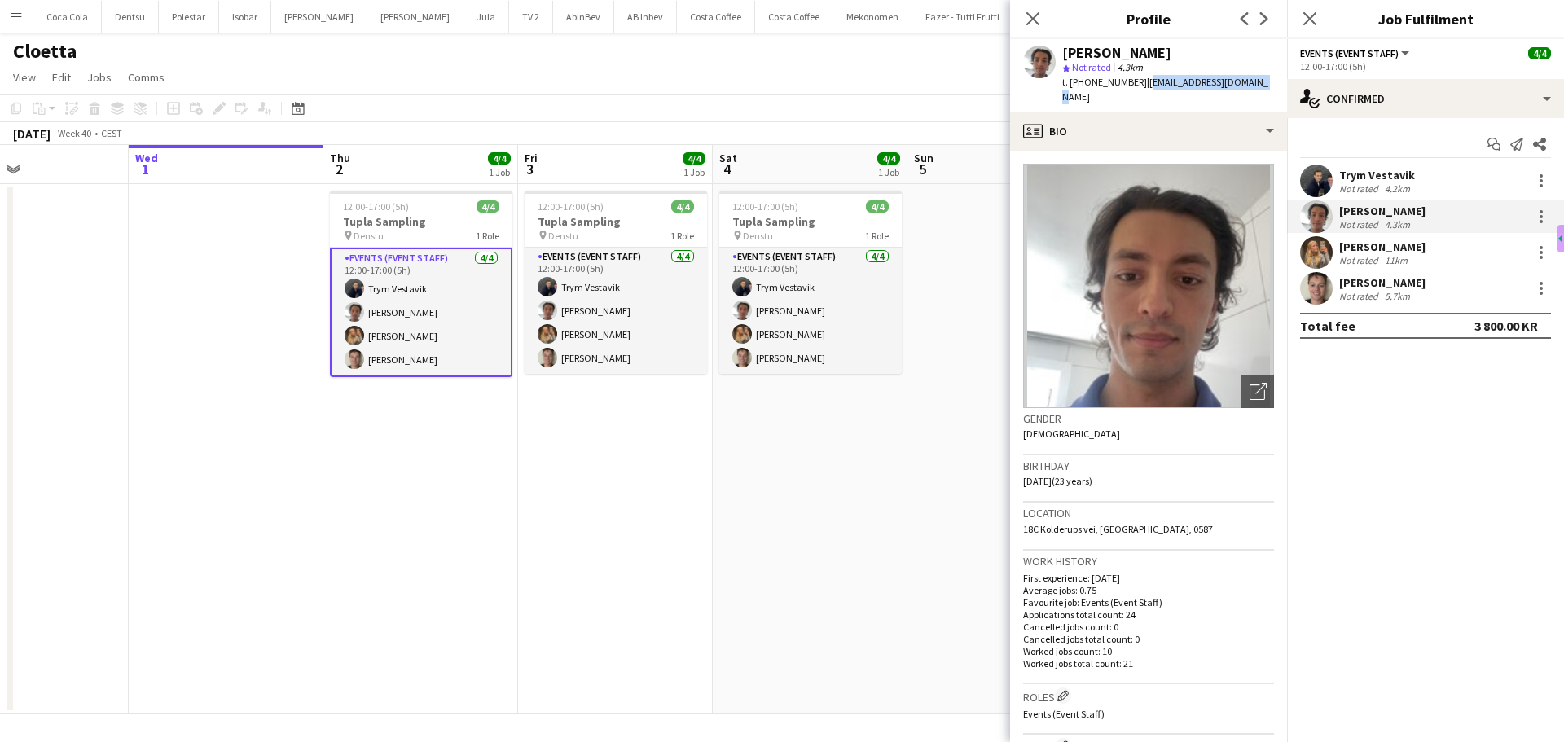
drag, startPoint x: 1249, startPoint y: 80, endPoint x: 1132, endPoint y: 91, distance: 117.9
click at [1132, 91] on div "[PERSON_NAME] star Not rated 4.3km t. [PHONE_NUMBER] | [EMAIL_ADDRESS][DOMAIN_N…" at bounding box center [1148, 75] width 277 height 73
copy span "[EMAIL_ADDRESS][DOMAIN_NAME]"
click at [1419, 253] on div "[PERSON_NAME]" at bounding box center [1382, 247] width 86 height 15
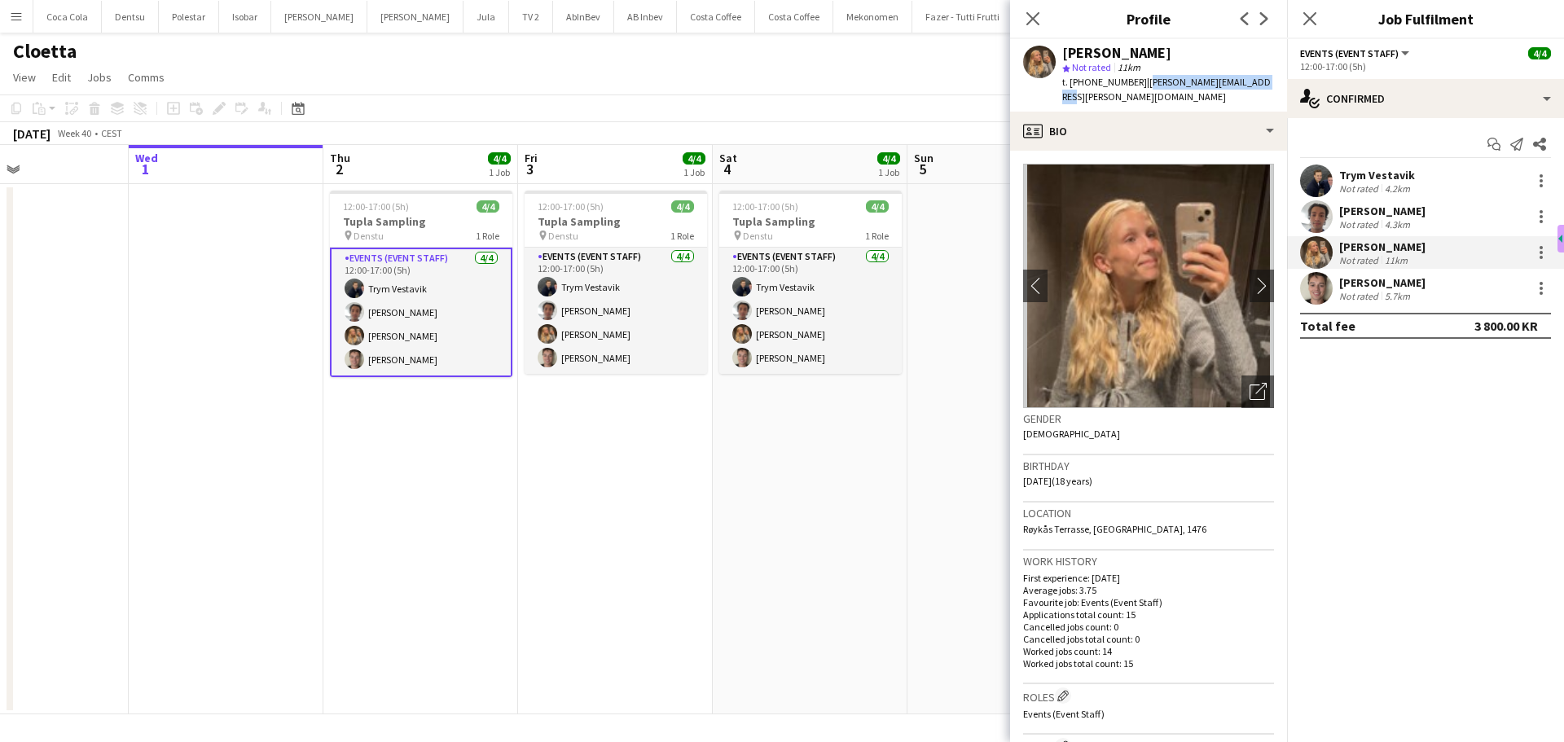
drag, startPoint x: 1247, startPoint y: 85, endPoint x: 1133, endPoint y: 89, distance: 114.1
click at [1133, 89] on div "t. [PHONE_NUMBER] | [PERSON_NAME][EMAIL_ADDRESS][PERSON_NAME][DOMAIN_NAME]" at bounding box center [1168, 89] width 212 height 29
copy span "[PERSON_NAME][EMAIL_ADDRESS][PERSON_NAME][DOMAIN_NAME]"
click at [1385, 284] on div "[PERSON_NAME]" at bounding box center [1382, 282] width 86 height 15
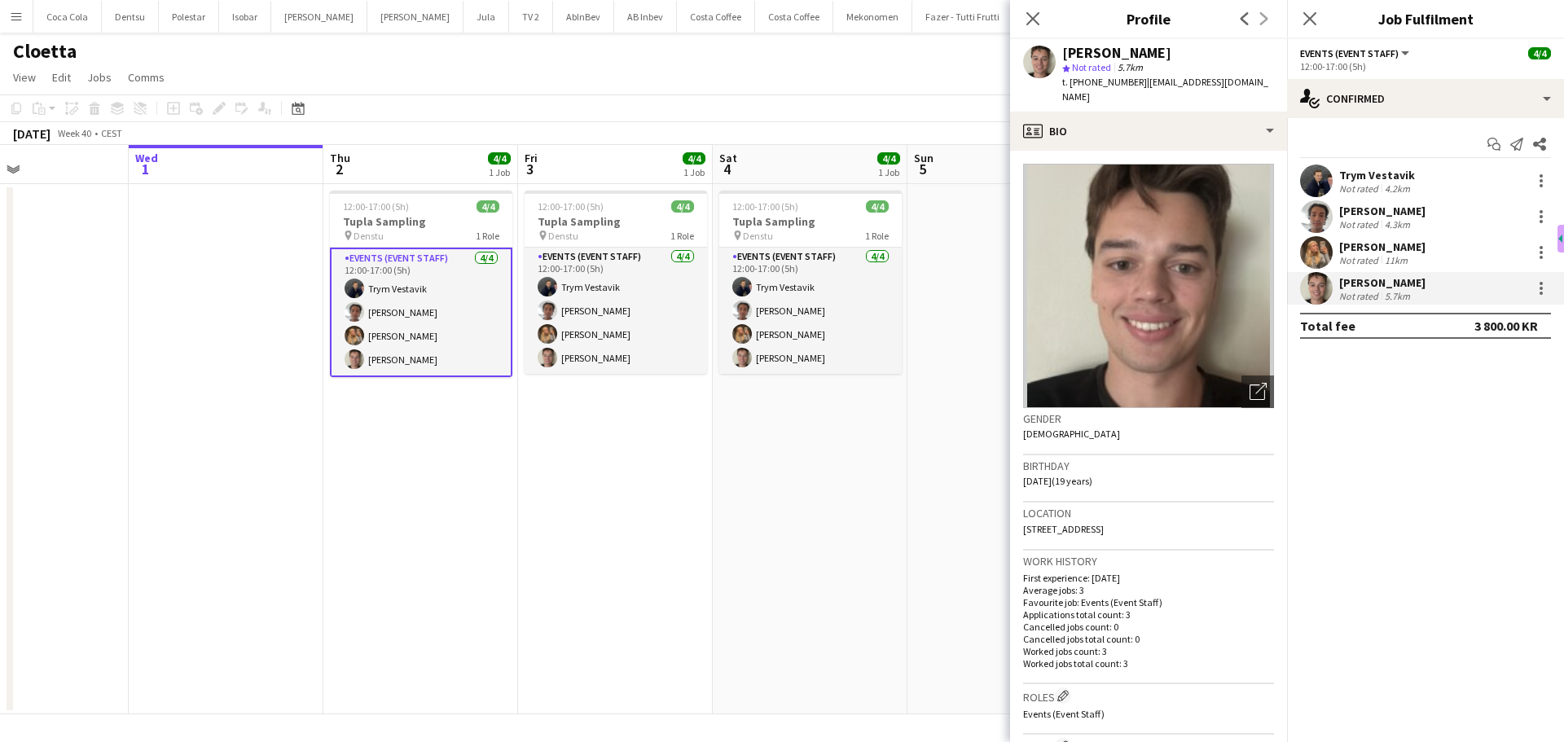
drag, startPoint x: 1269, startPoint y: 80, endPoint x: 1131, endPoint y: 89, distance: 138.8
click at [1131, 89] on div "t. [PHONE_NUMBER] | [EMAIL_ADDRESS][DOMAIN_NAME]" at bounding box center [1168, 89] width 212 height 29
copy span "[EMAIL_ADDRESS][DOMAIN_NAME]"
click at [1314, 20] on icon "Close pop-in" at bounding box center [1309, 18] width 15 height 15
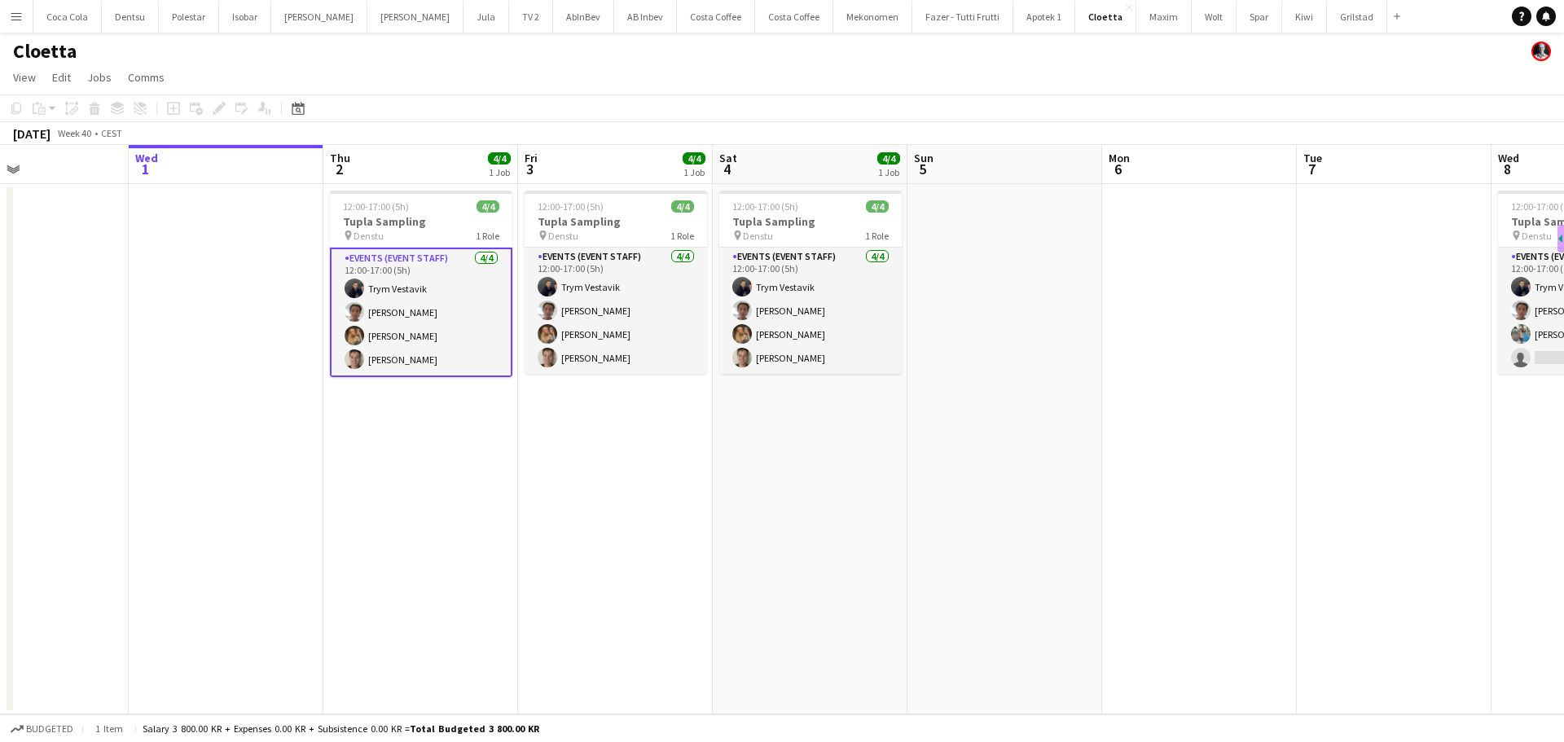
click at [19, 16] on app-icon "Menu" at bounding box center [16, 16] width 13 height 13
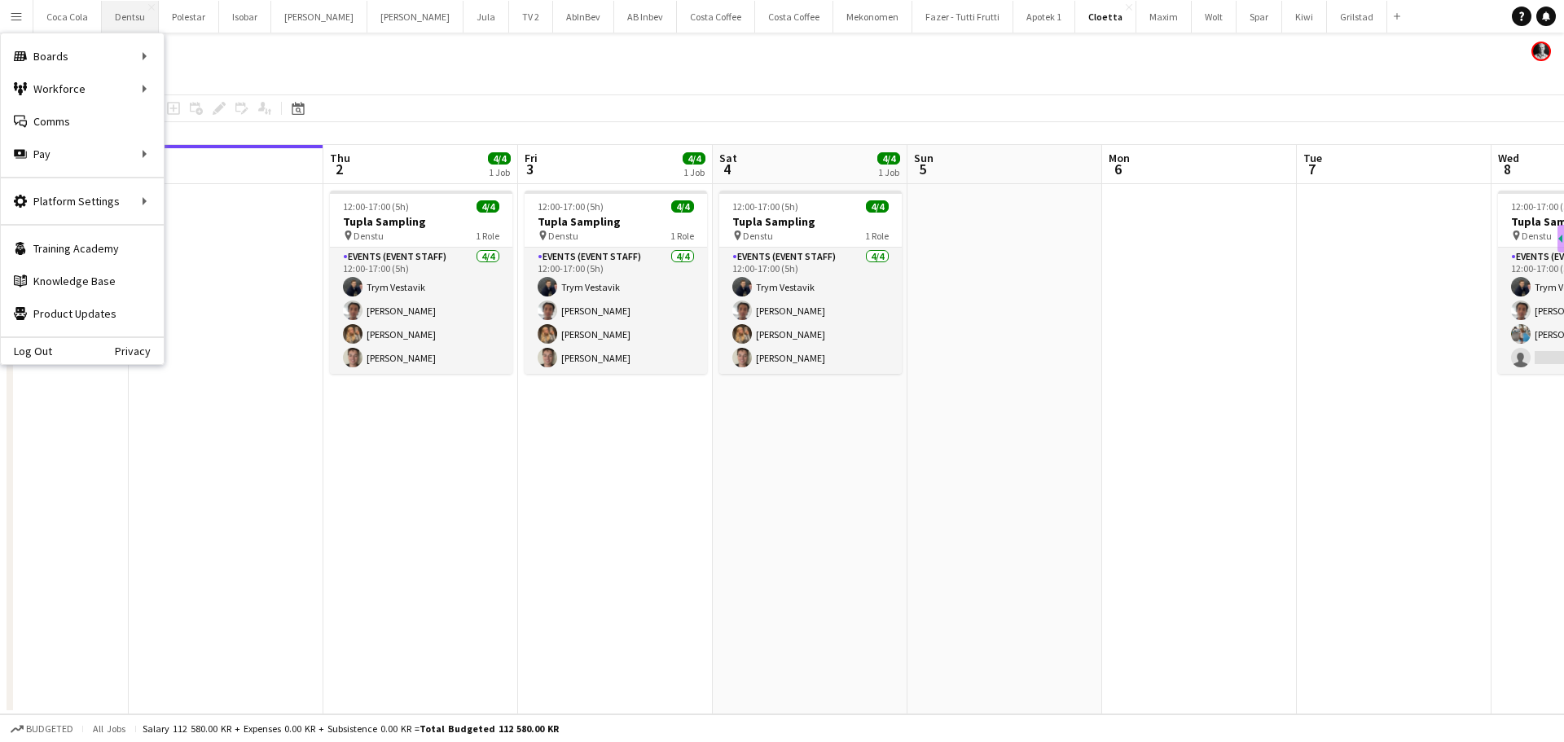
drag, startPoint x: 134, startPoint y: 20, endPoint x: 140, endPoint y: 27, distance: 8.7
click at [135, 20] on button "Dentsu Close" at bounding box center [130, 17] width 57 height 32
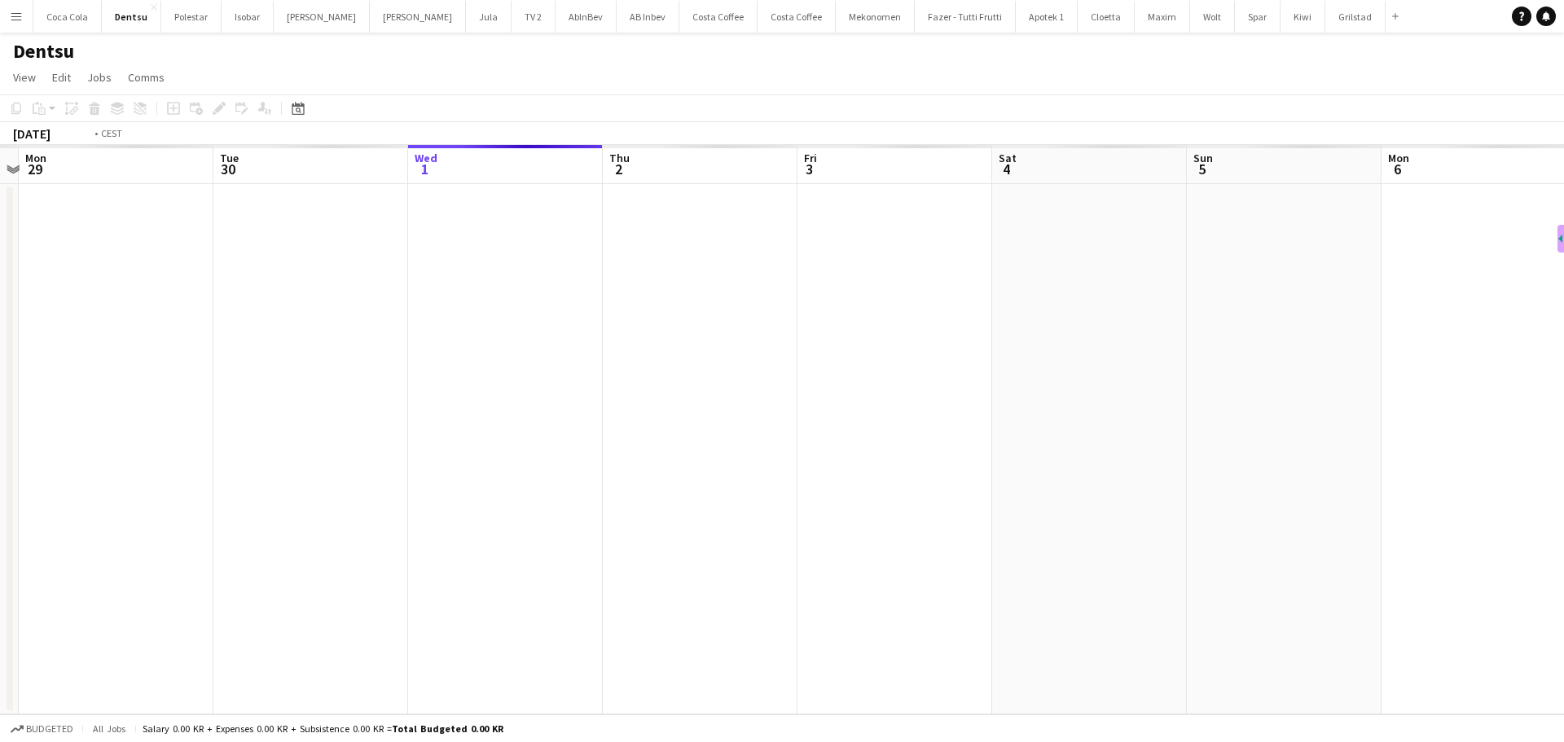
drag, startPoint x: 236, startPoint y: 381, endPoint x: 1132, endPoint y: 415, distance: 896.0
click at [1112, 415] on app-calendar-viewport "Sun 28 Mon 29 Tue 30 Wed 1 Thu 2 Fri 3 Sat 4 Sun 5 Mon 6 Tue 7 Wed 8 Thu 9 Fri …" at bounding box center [782, 430] width 1564 height 570
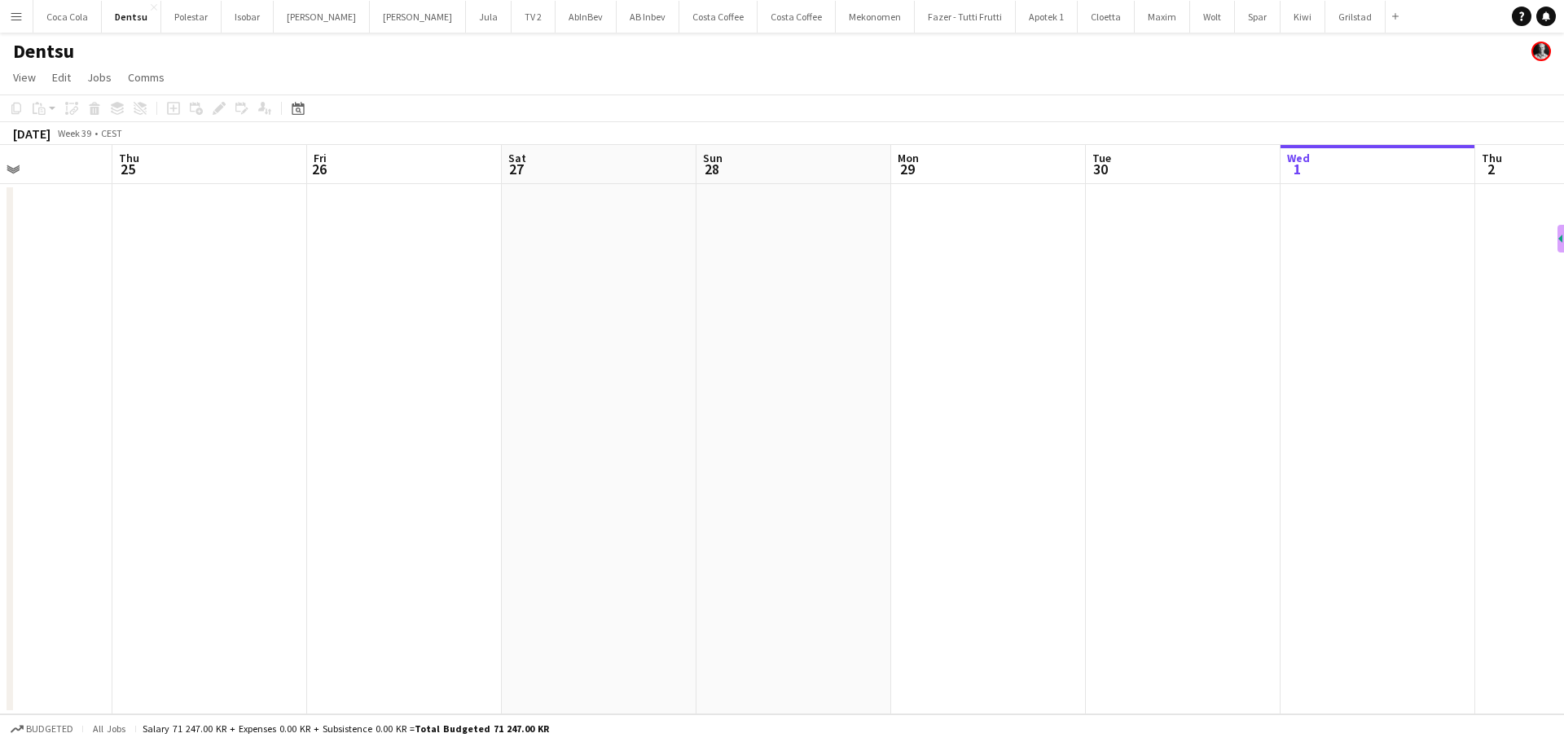
drag, startPoint x: 696, startPoint y: 418, endPoint x: 1360, endPoint y: 423, distance: 664.0
click at [1360, 423] on app-calendar-viewport "Tue 23 1/1 1 Job Wed 24 Thu 25 Fri 26 Sat 27 Sun 28 Mon 29 Tue 30 Wed 1 Thu 2 F…" at bounding box center [782, 430] width 1564 height 570
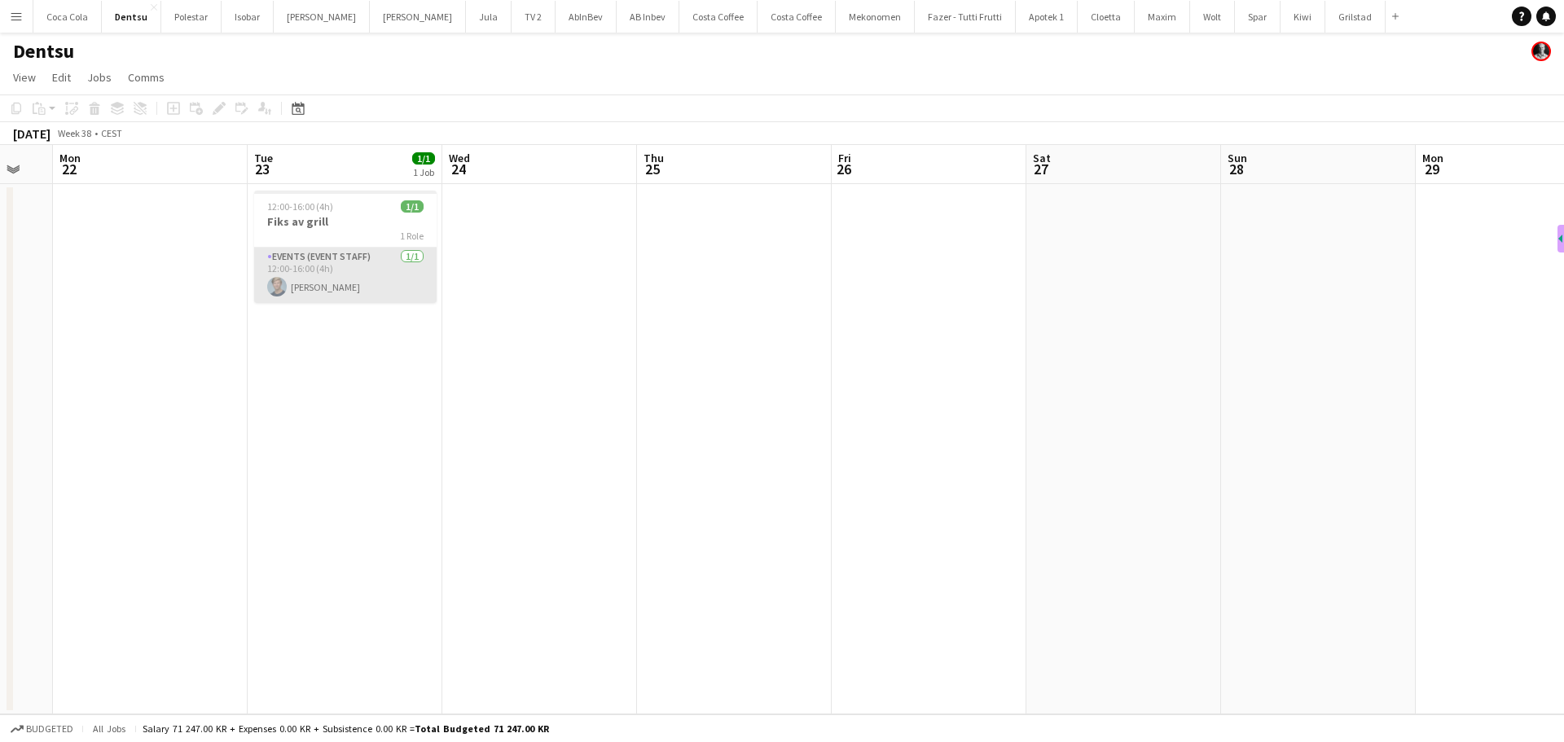
click at [351, 288] on app-card-role "Events (Event Staff) [DATE] 12:00-16:00 (4h) [PERSON_NAME]" at bounding box center [345, 275] width 183 height 55
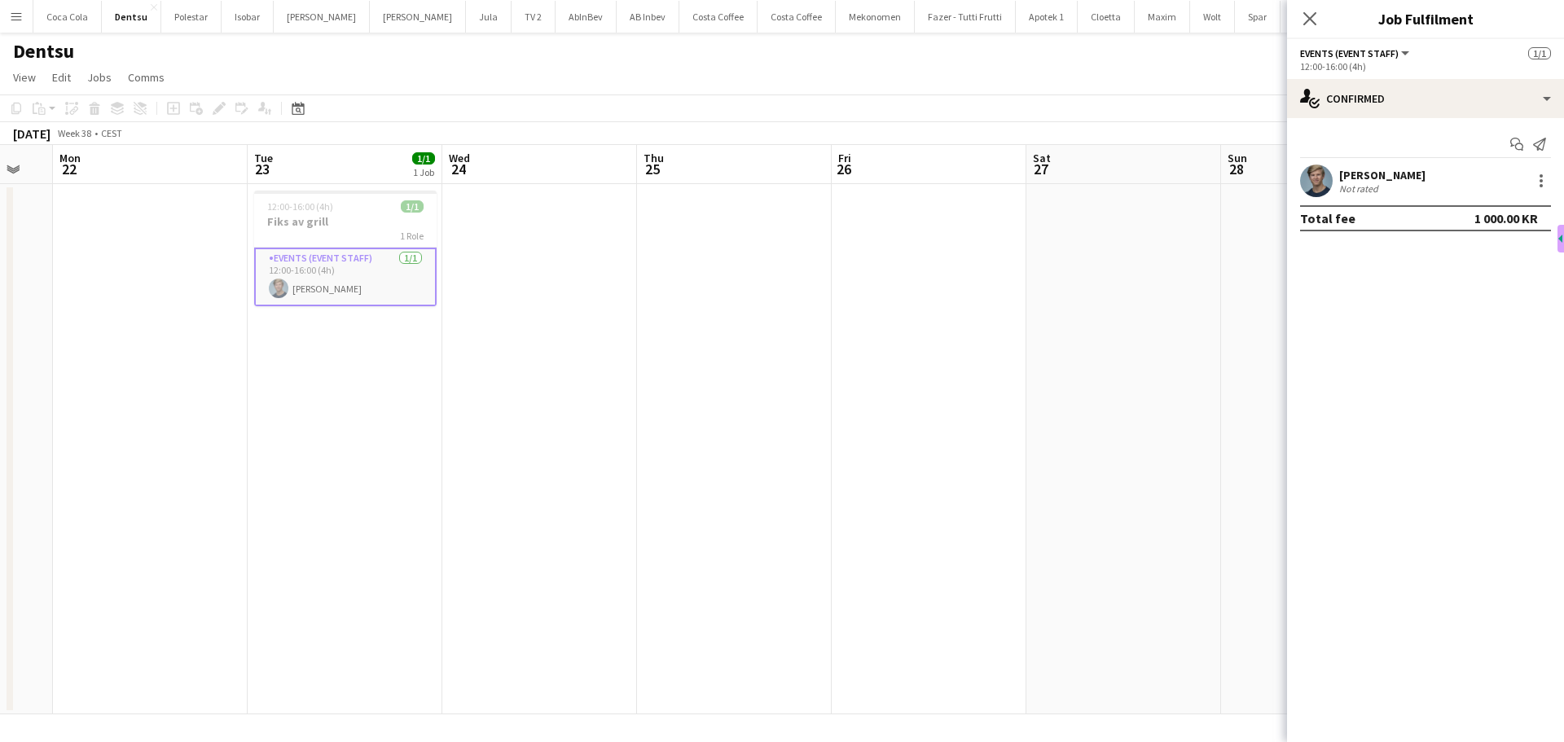
click at [1426, 179] on div "[PERSON_NAME]" at bounding box center [1382, 175] width 86 height 15
